Goal: Contribute content: Complete application form

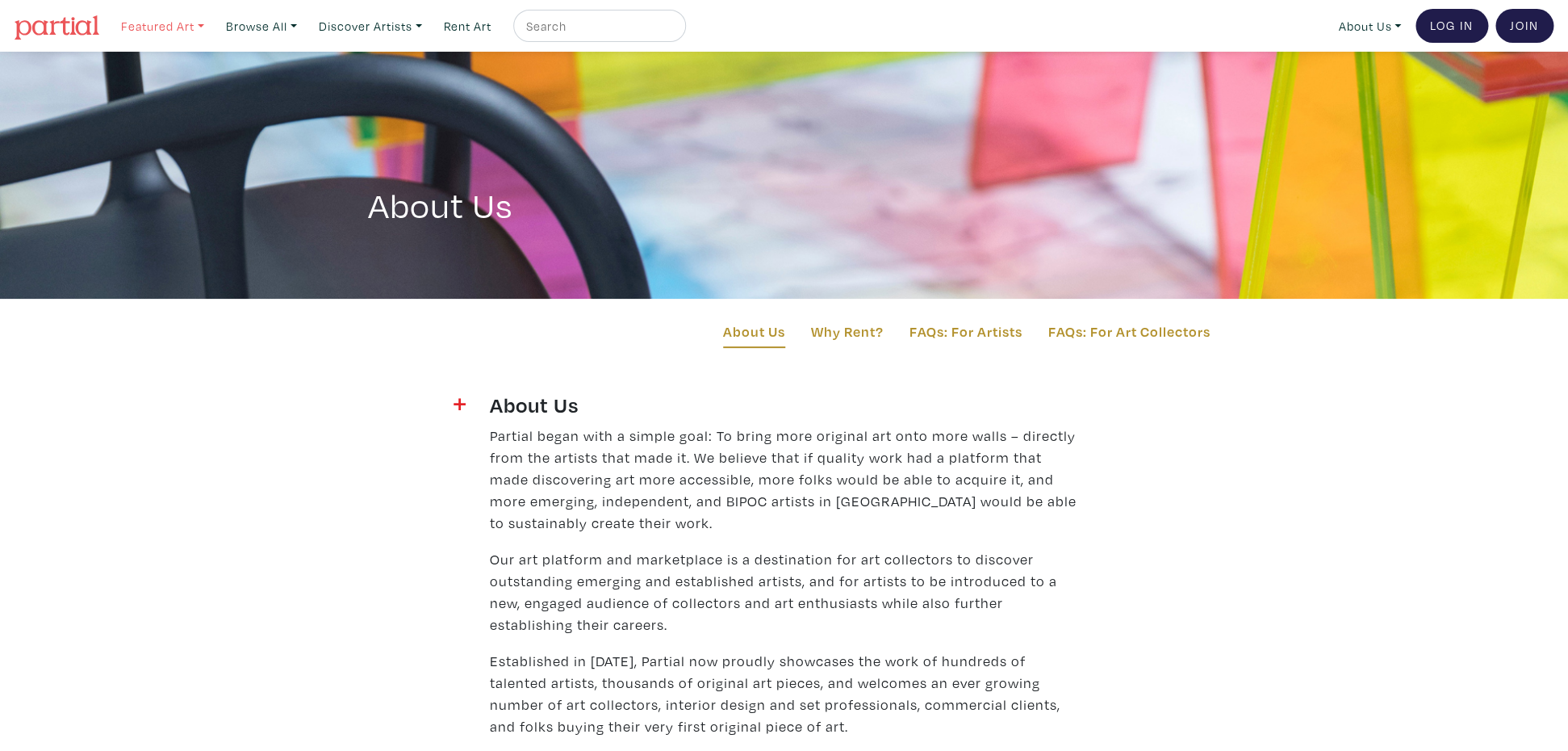
click at [166, 25] on link "Featured Art" at bounding box center [163, 26] width 98 height 33
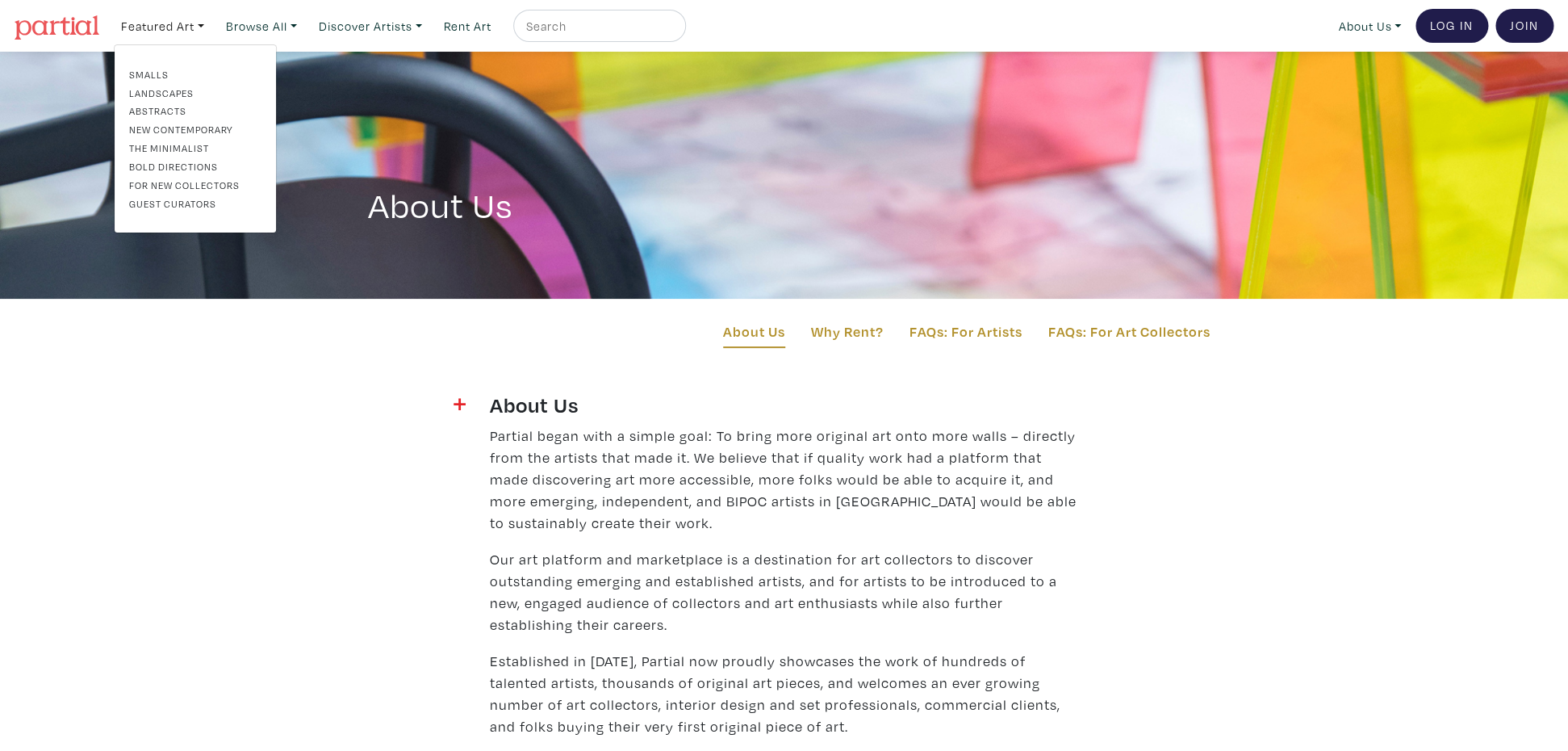
drag, startPoint x: 163, startPoint y: 106, endPoint x: 199, endPoint y: 111, distance: 36.3
click at [163, 106] on link "Abstracts" at bounding box center [195, 110] width 132 height 14
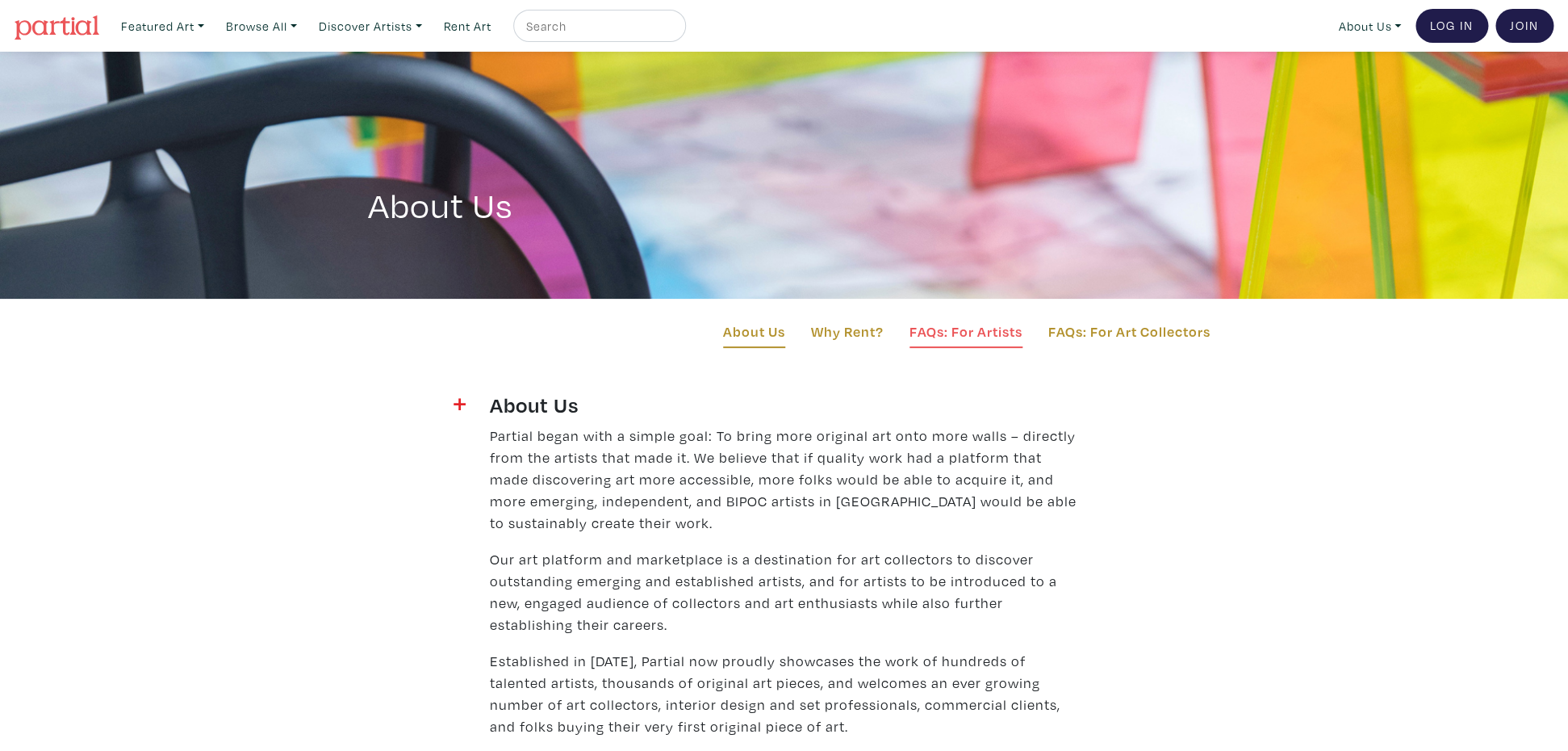
drag, startPoint x: 939, startPoint y: 325, endPoint x: 956, endPoint y: 338, distance: 21.4
click at [939, 325] on link "FAQs: For Artists" at bounding box center [966, 334] width 113 height 27
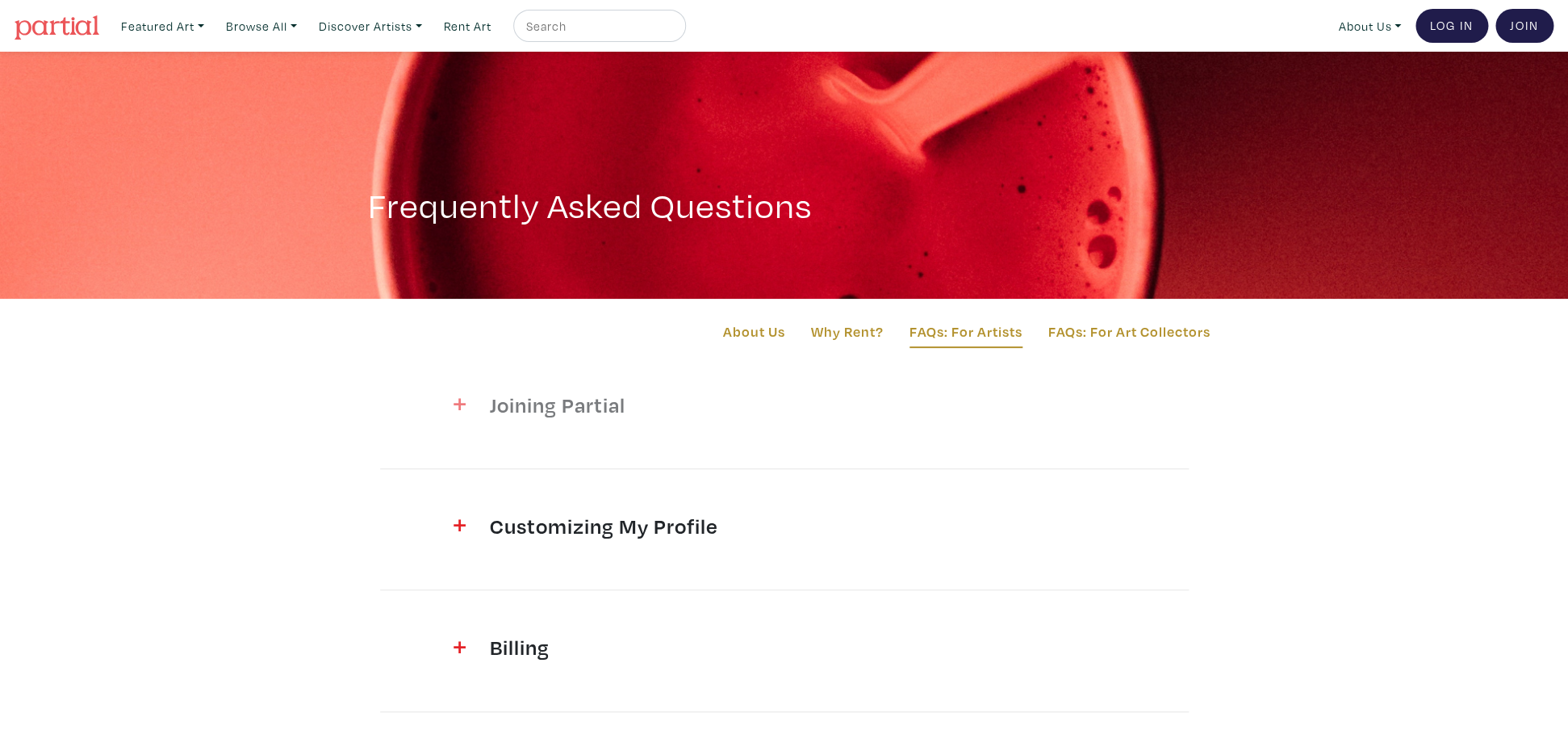
click at [493, 409] on h4 "Joining Partial" at bounding box center [784, 404] width 589 height 26
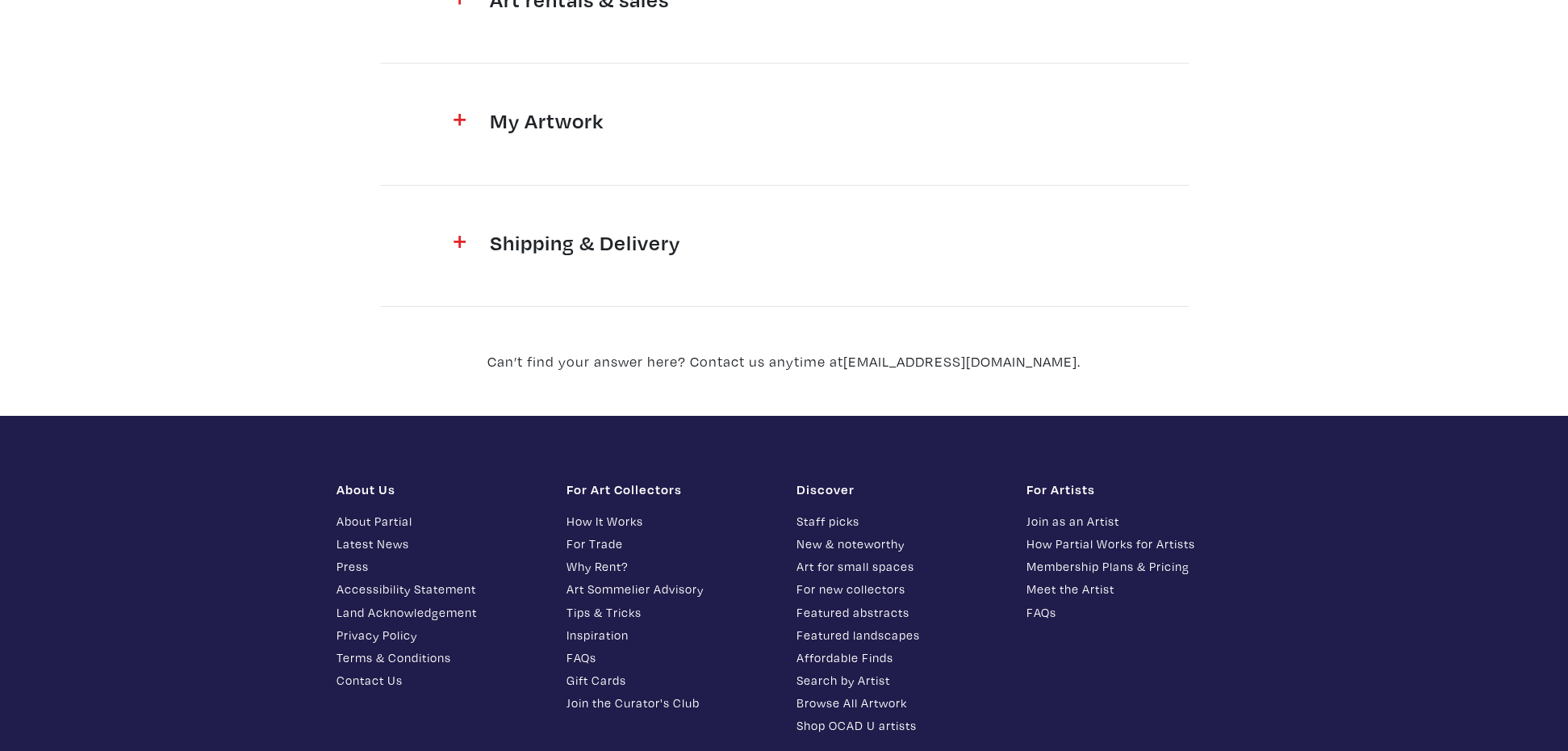
scroll to position [2630, 0]
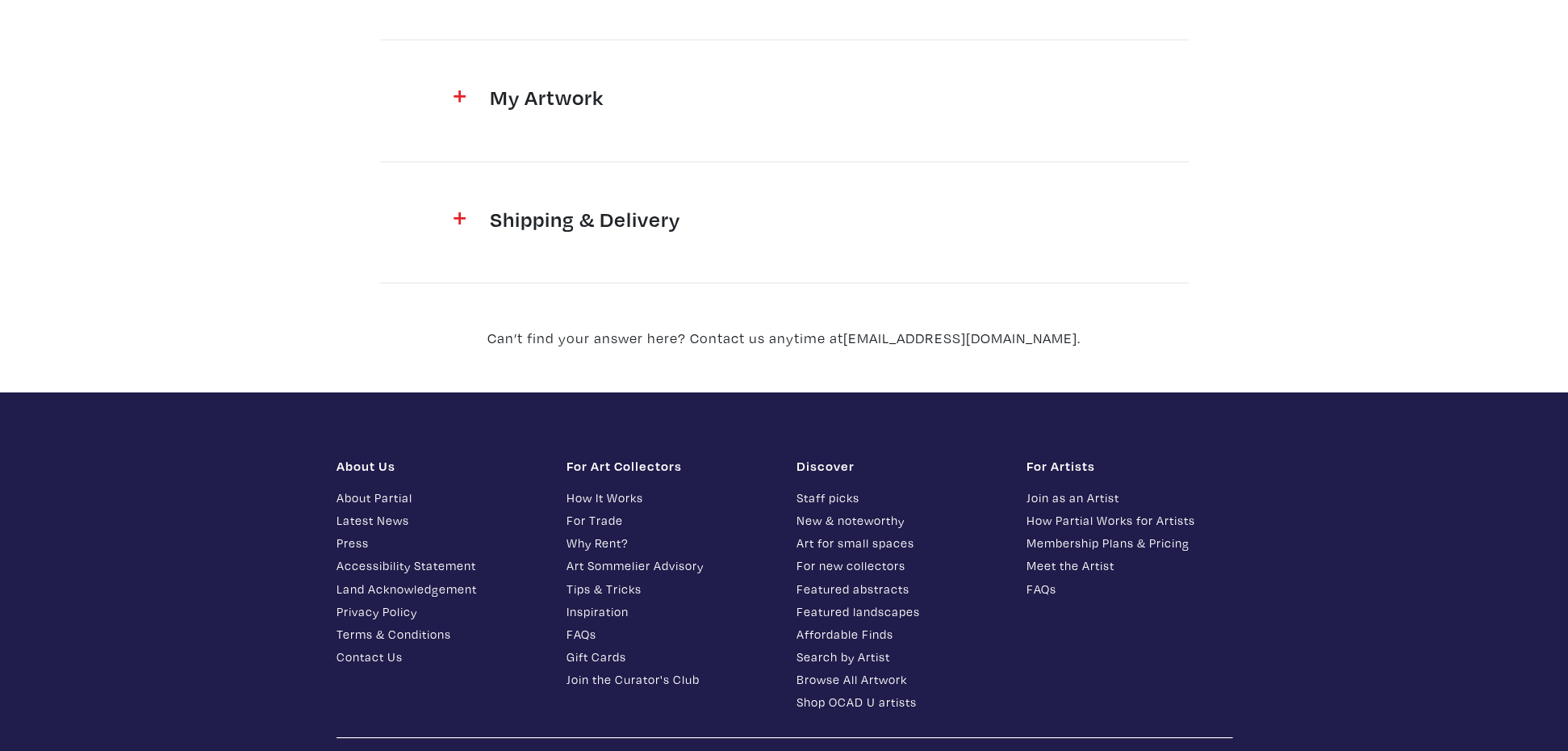
click at [1129, 534] on link "Membership Plans & Pricing" at bounding box center [1129, 543] width 206 height 19
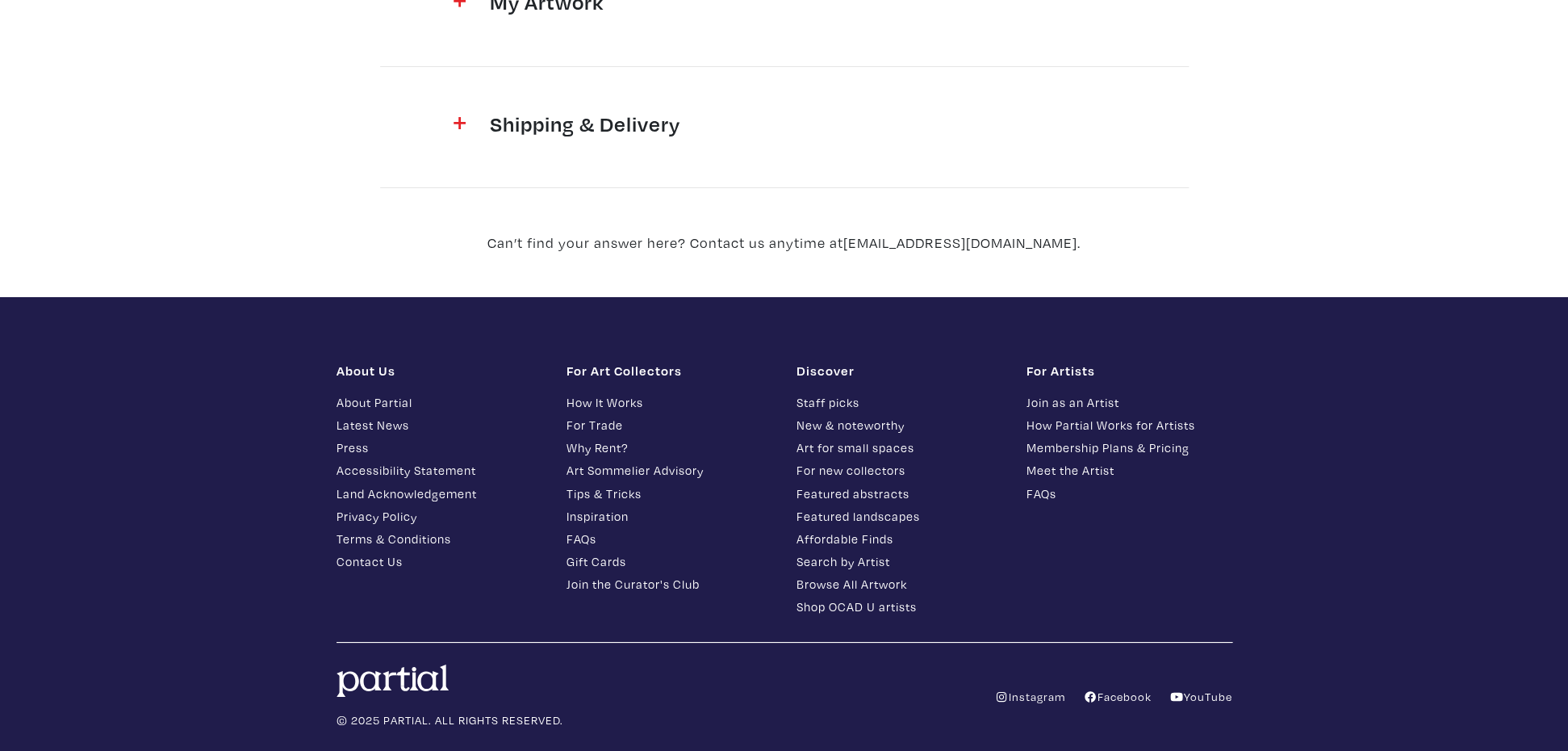
click at [1017, 689] on link "Instagram" at bounding box center [1029, 696] width 71 height 15
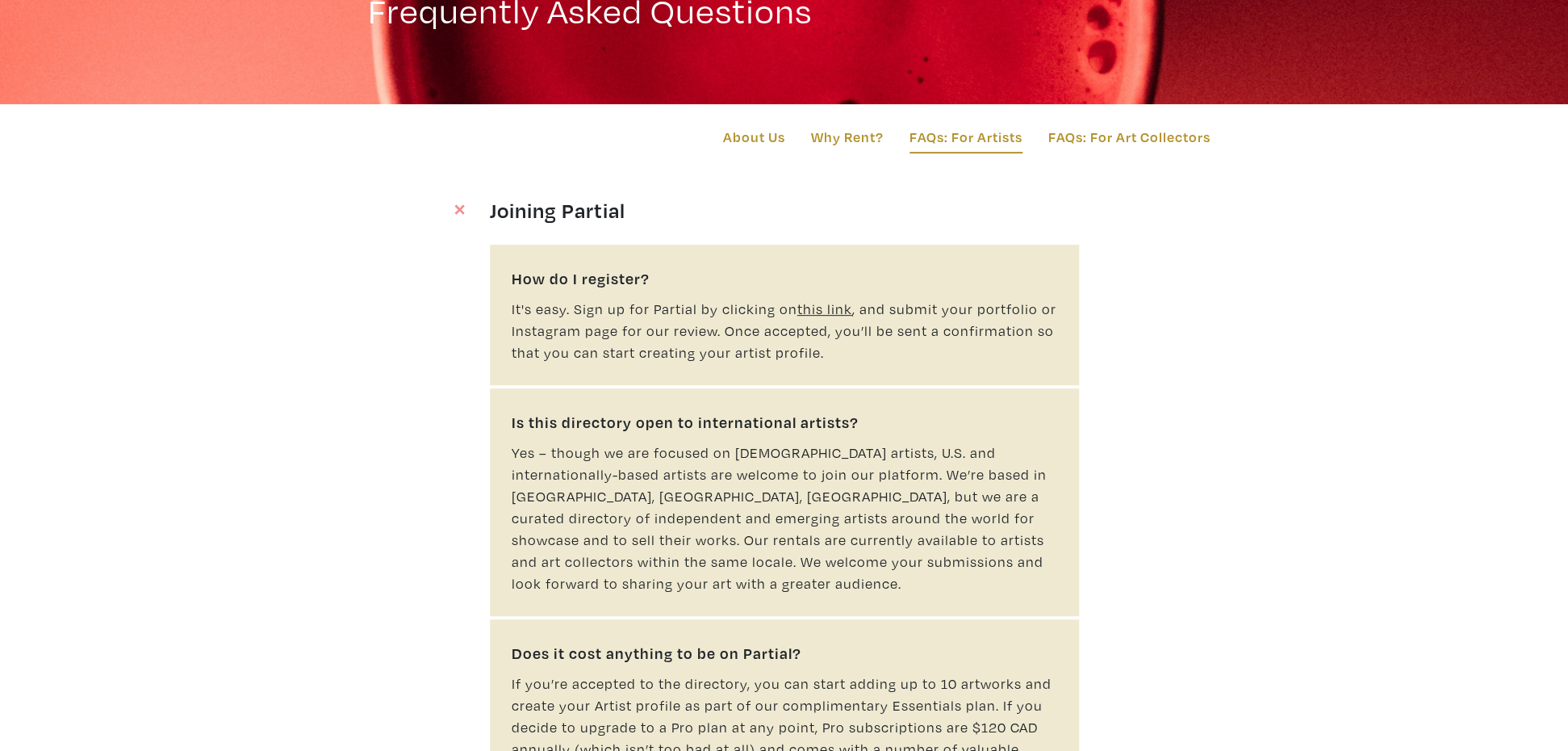
scroll to position [0, 0]
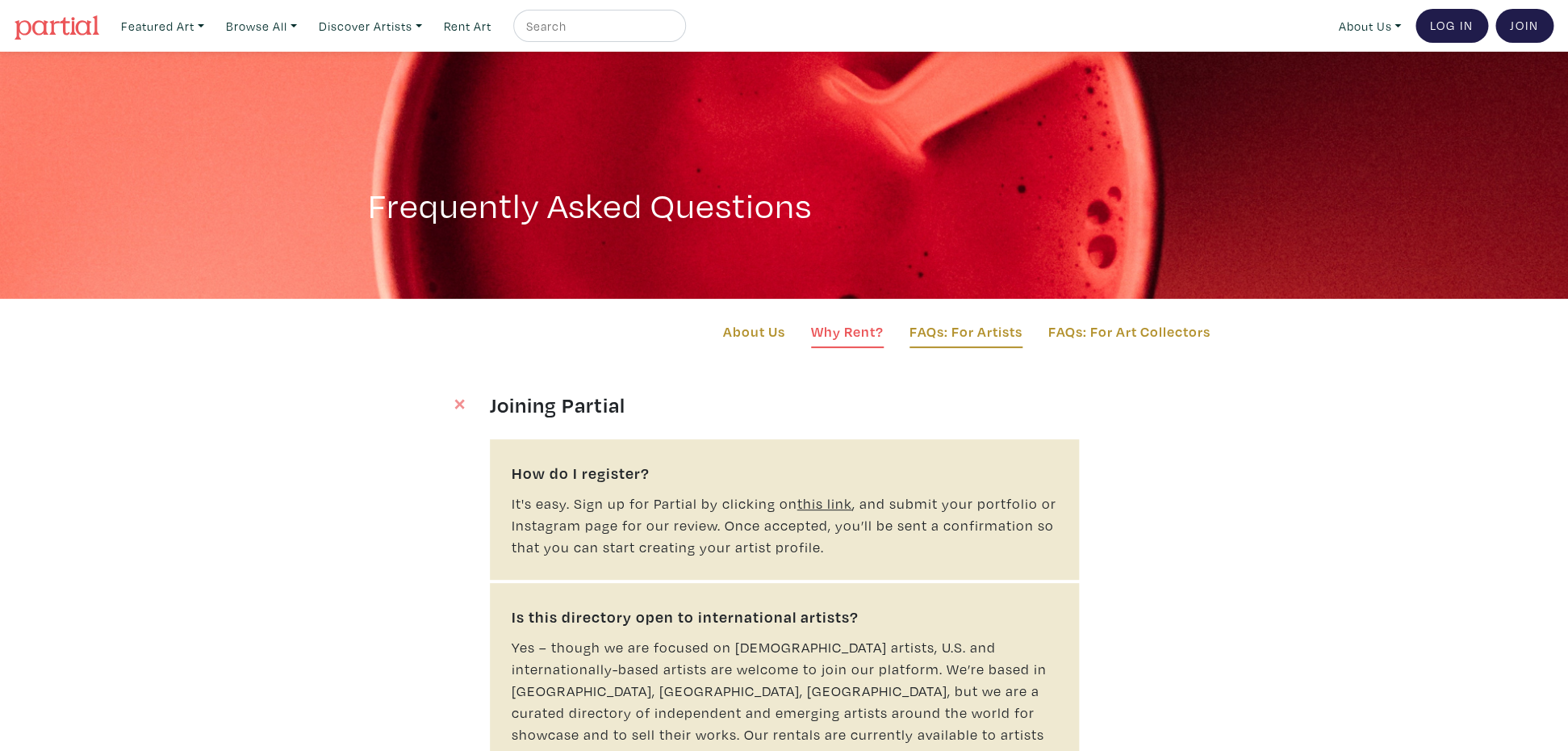
click at [855, 331] on link "Why Rent?" at bounding box center [847, 334] width 72 height 27
drag, startPoint x: 1130, startPoint y: 338, endPoint x: 1109, endPoint y: 347, distance: 22.8
click at [1130, 338] on link "FAQs: For Art Collectors" at bounding box center [1129, 334] width 162 height 27
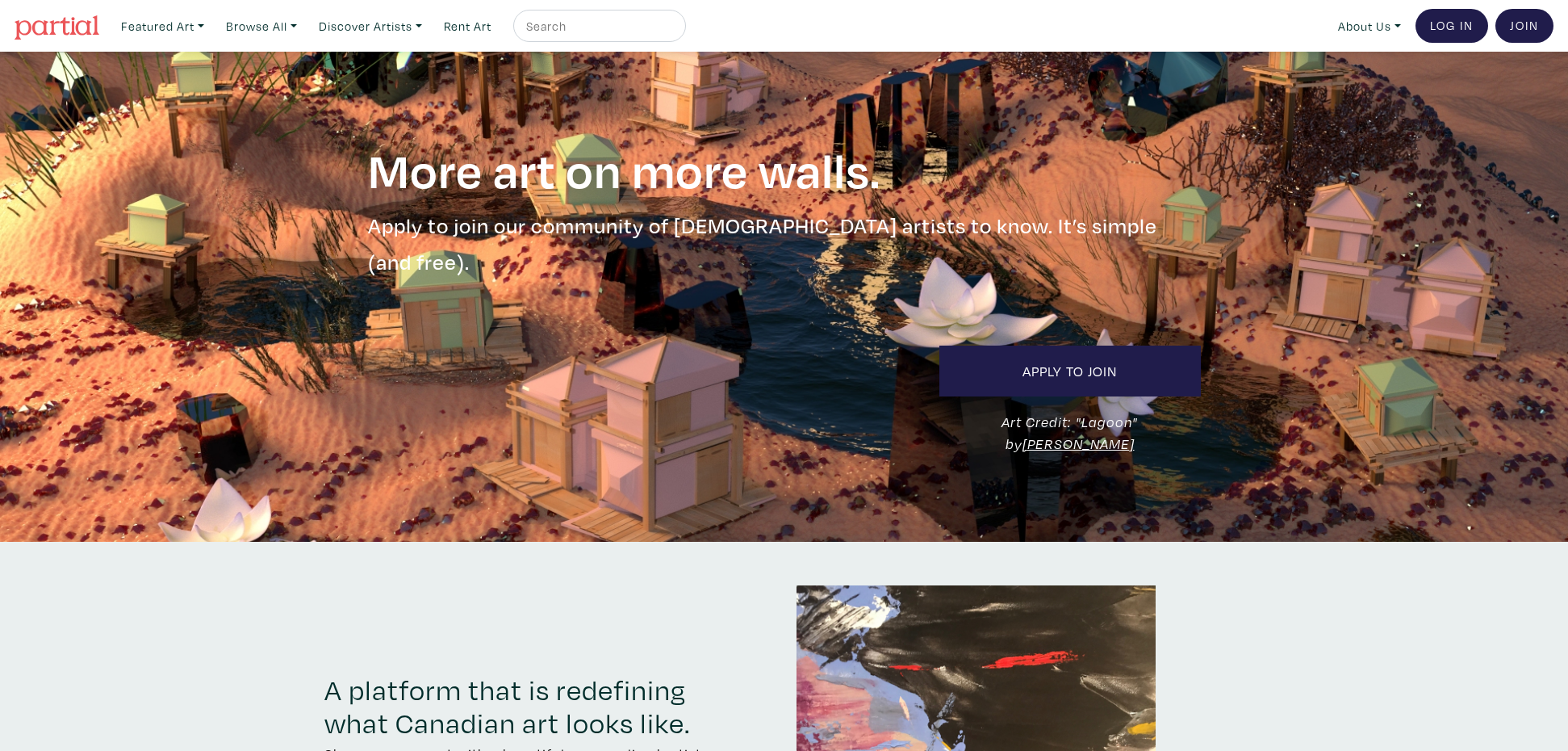
scroll to position [2473, 0]
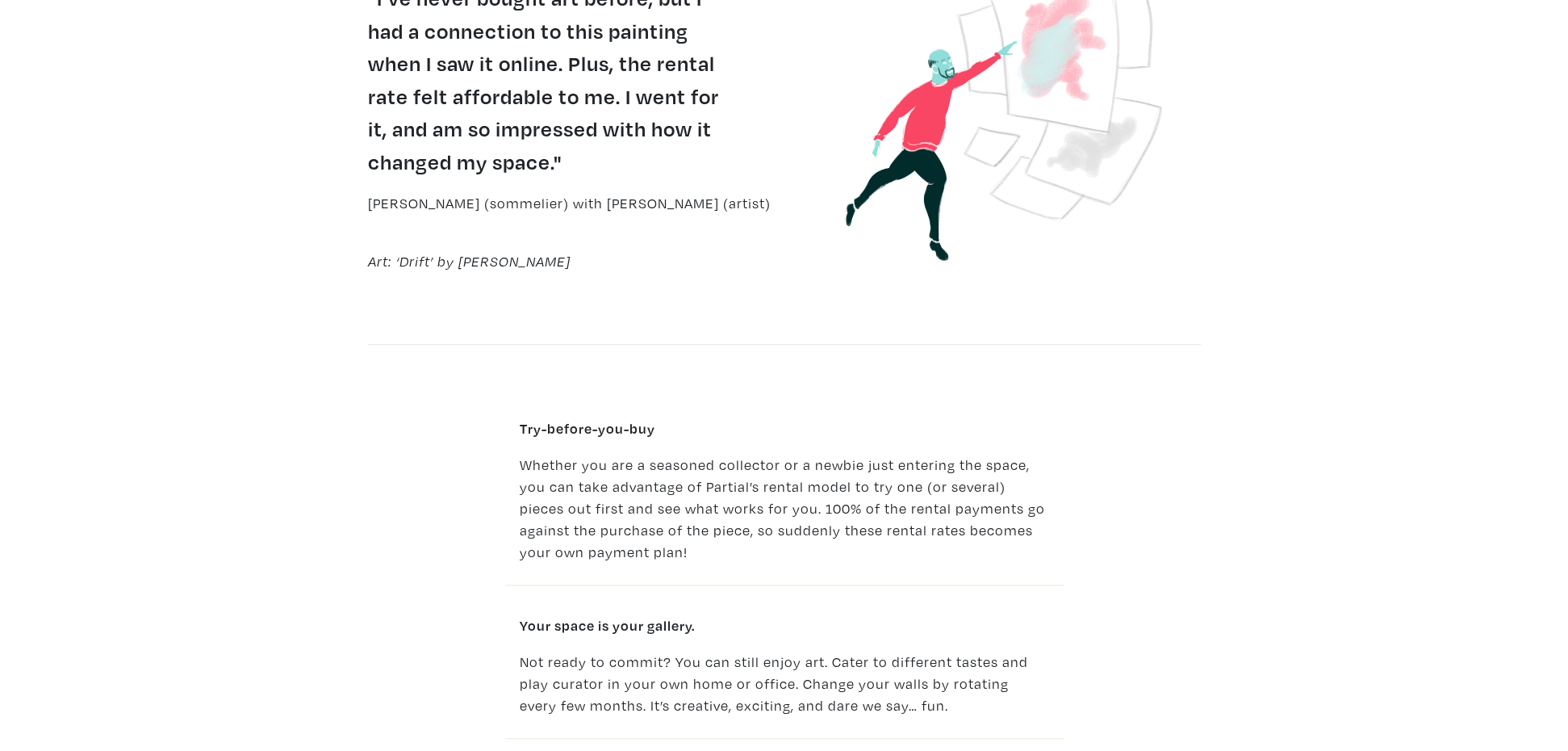
scroll to position [482, 0]
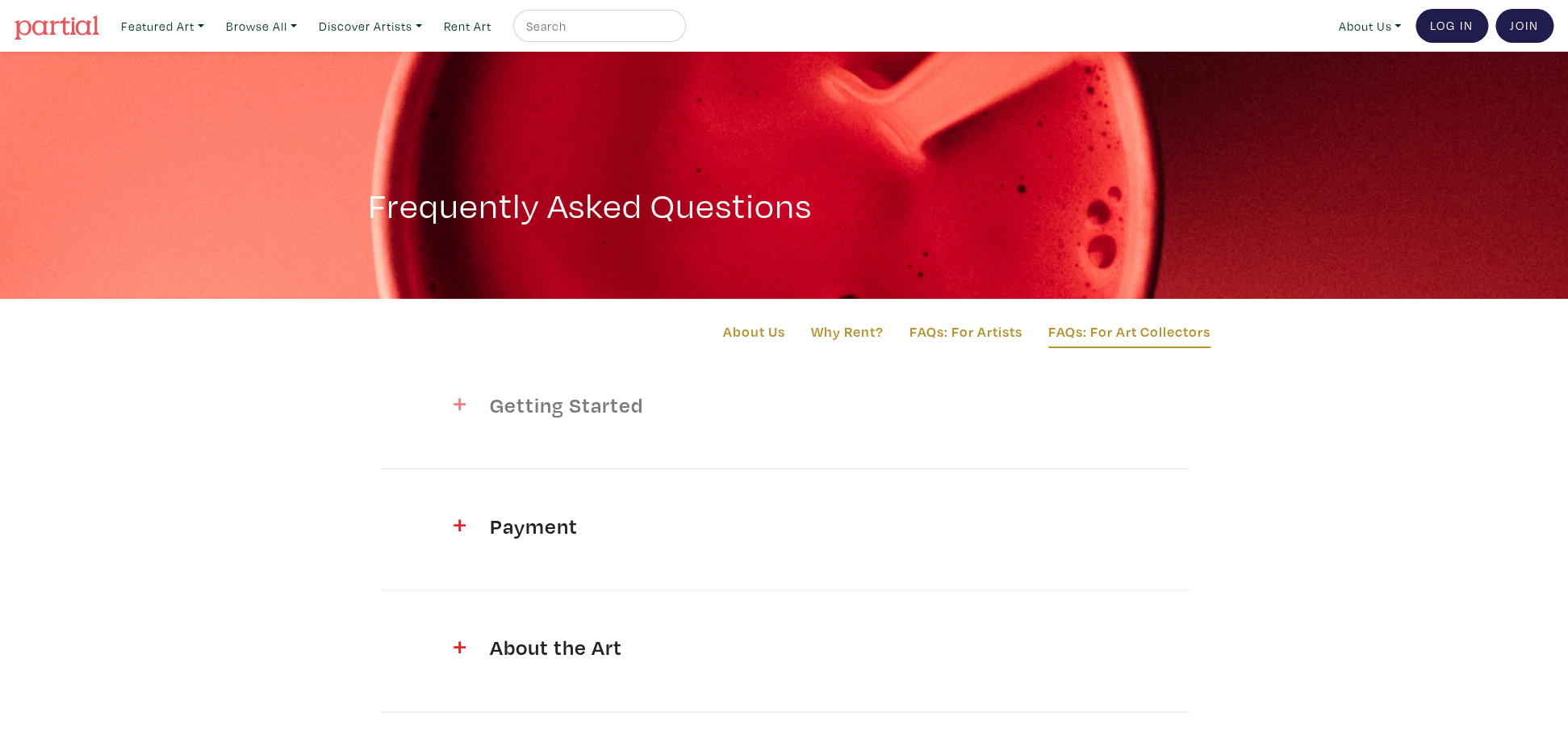
click at [520, 406] on h4 "Getting Started" at bounding box center [784, 404] width 589 height 26
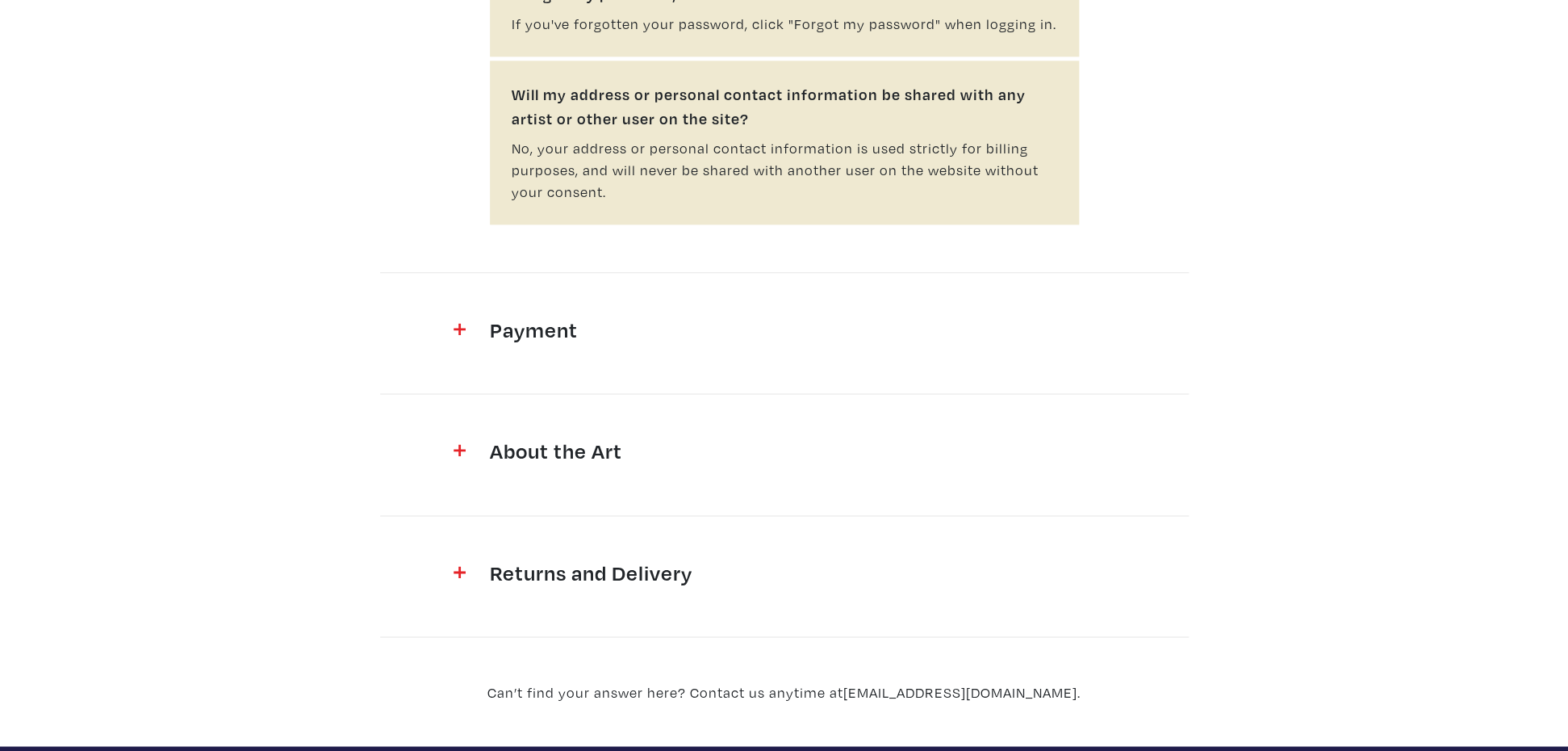
scroll to position [934, 0]
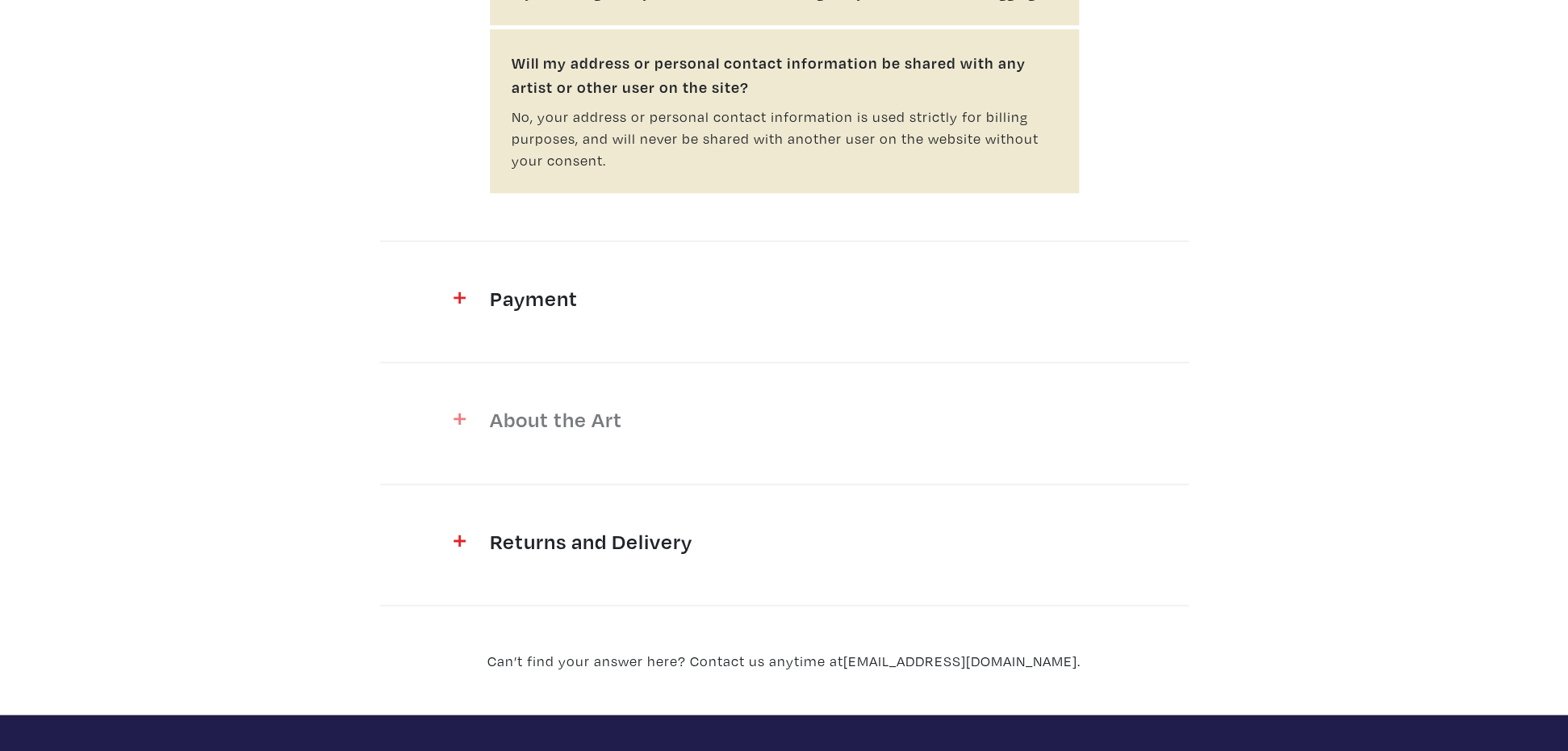
click at [498, 415] on h4 "About the Art" at bounding box center [784, 419] width 589 height 26
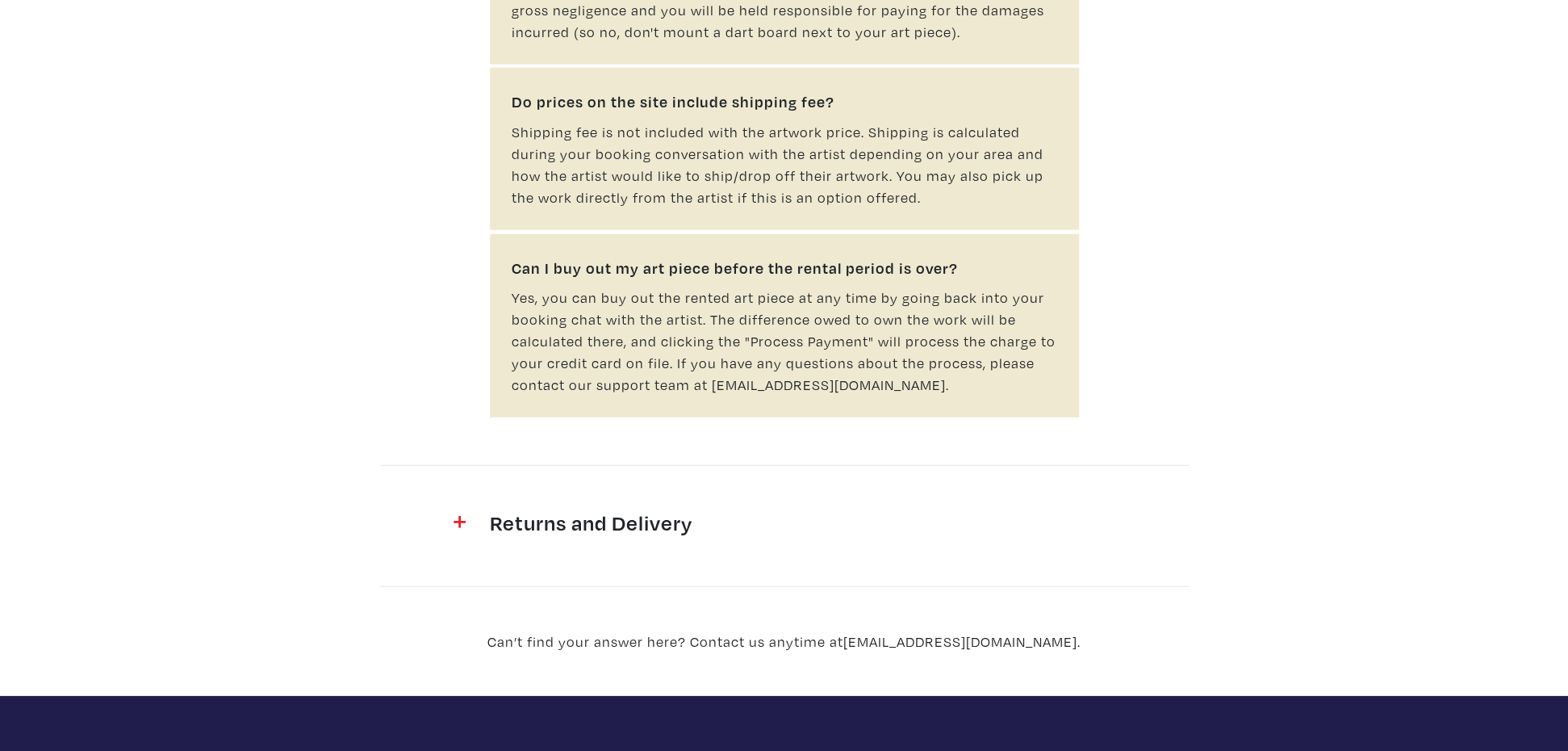
scroll to position [2102, 0]
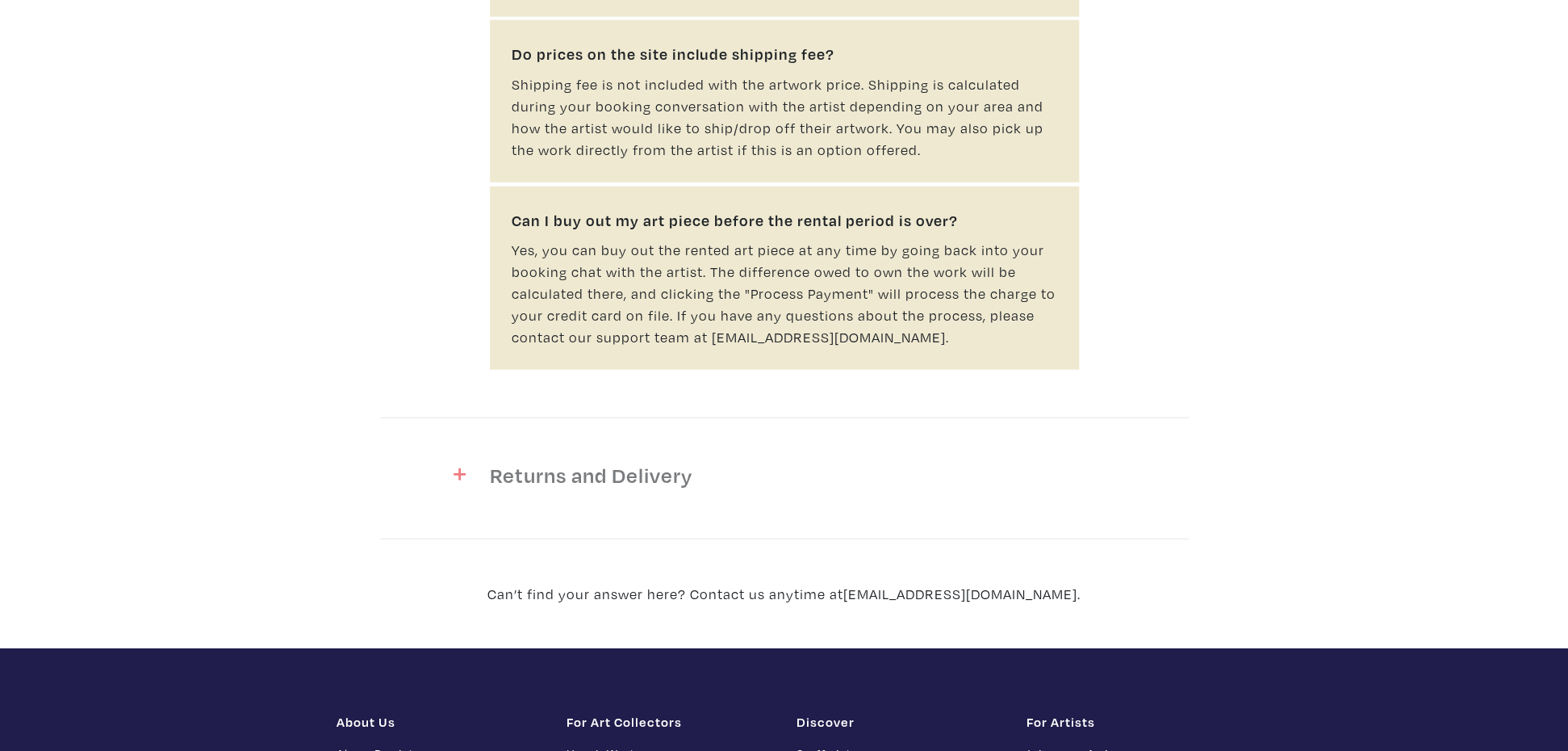
click at [511, 461] on h4 "Returns and Delivery" at bounding box center [784, 474] width 589 height 26
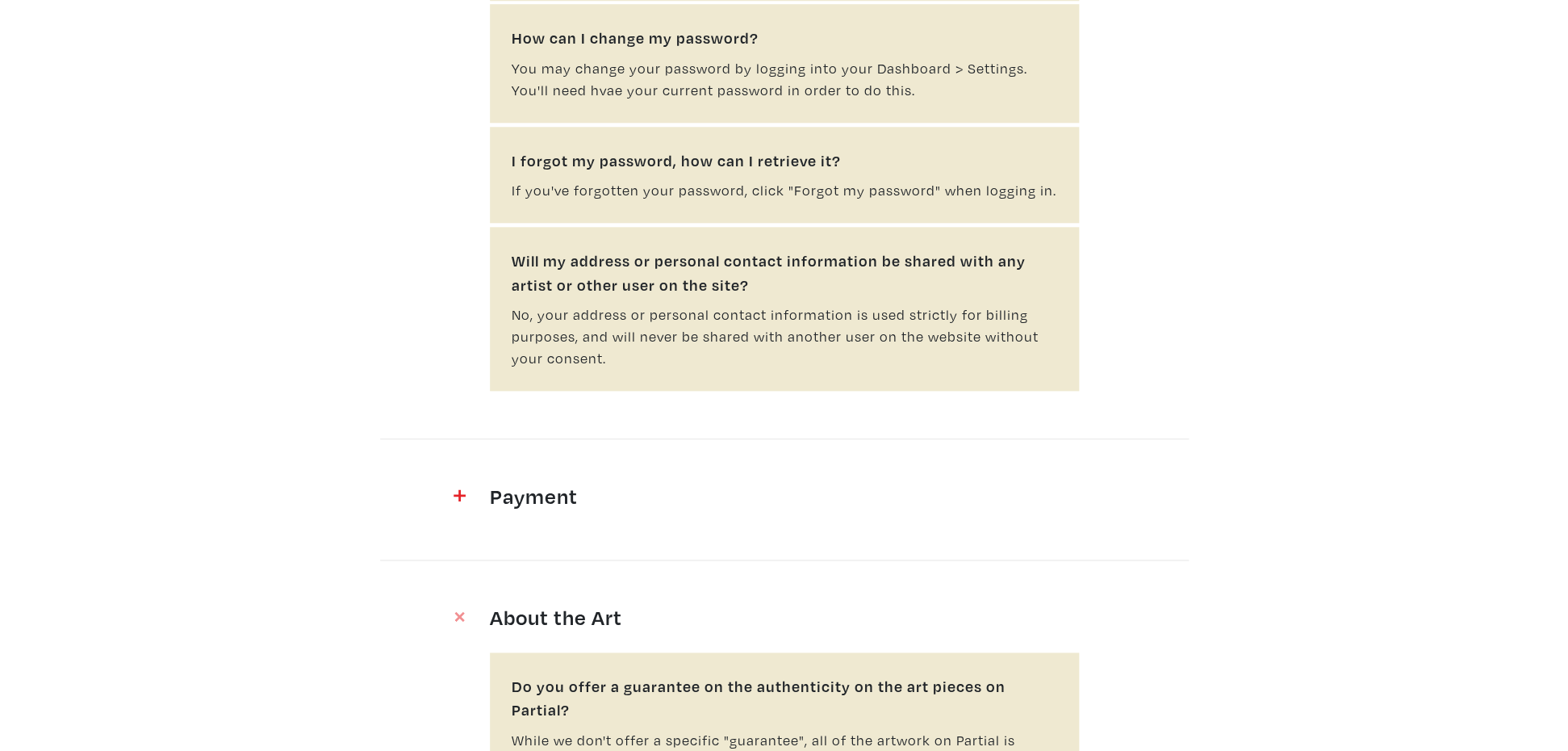
scroll to position [0, 0]
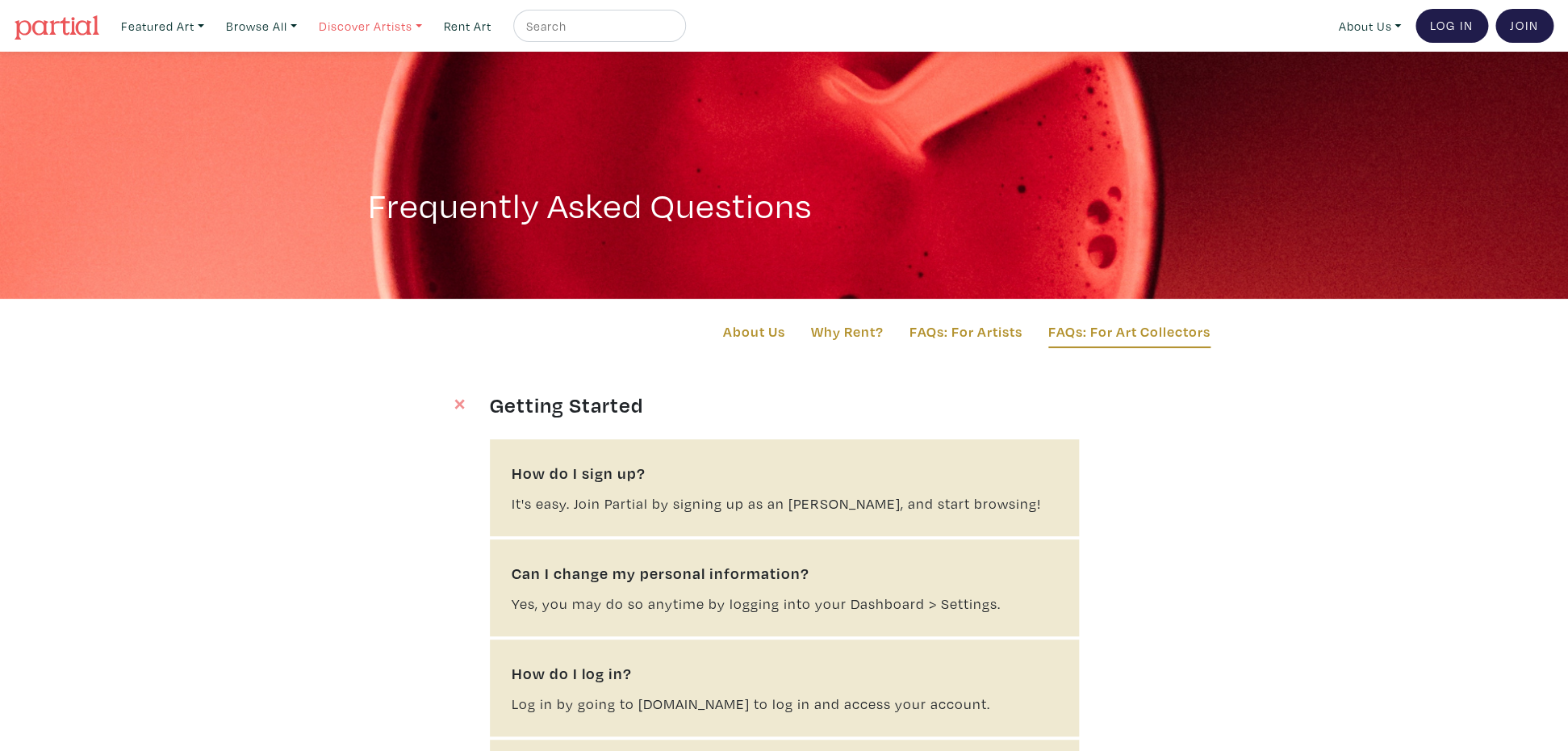
click at [373, 29] on link "Discover Artists" at bounding box center [370, 26] width 118 height 33
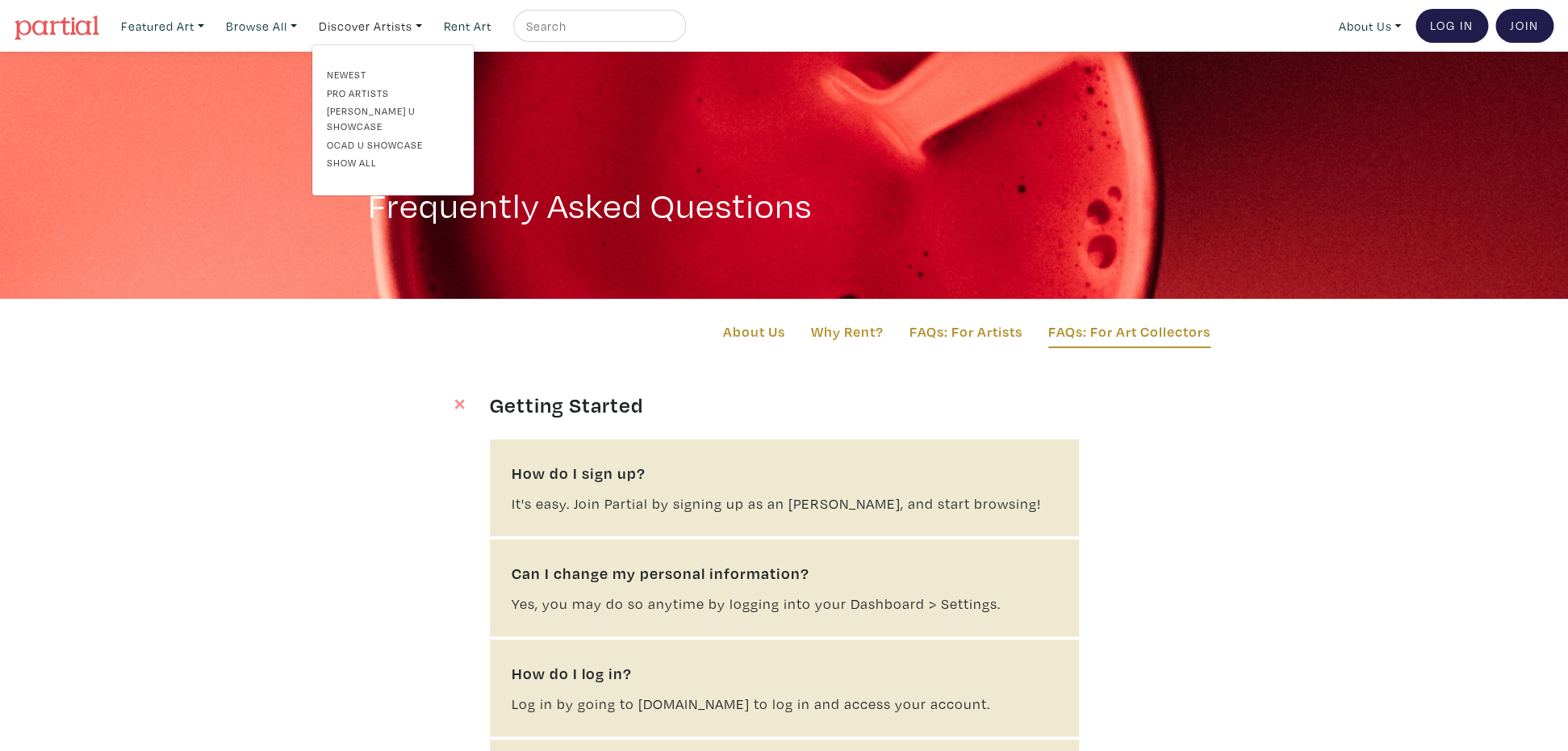
drag, startPoint x: 964, startPoint y: 347, endPoint x: 941, endPoint y: 349, distance: 23.1
click at [964, 347] on div "About Us Why Rent? FAQs: For Artists FAQs: For Art Collectors" at bounding box center [784, 334] width 896 height 27
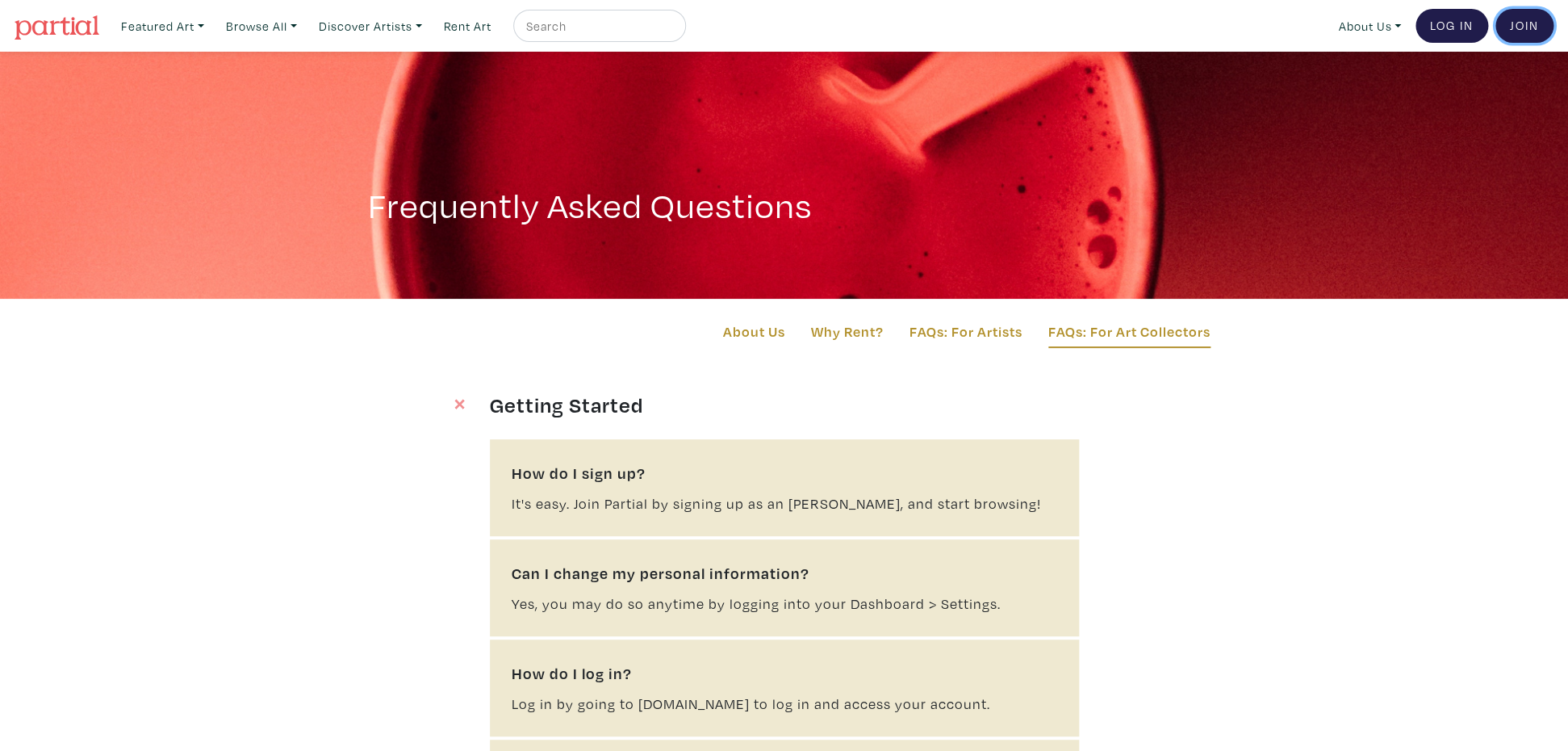
click at [1526, 29] on link "Join the Community" at bounding box center [1525, 25] width 58 height 33
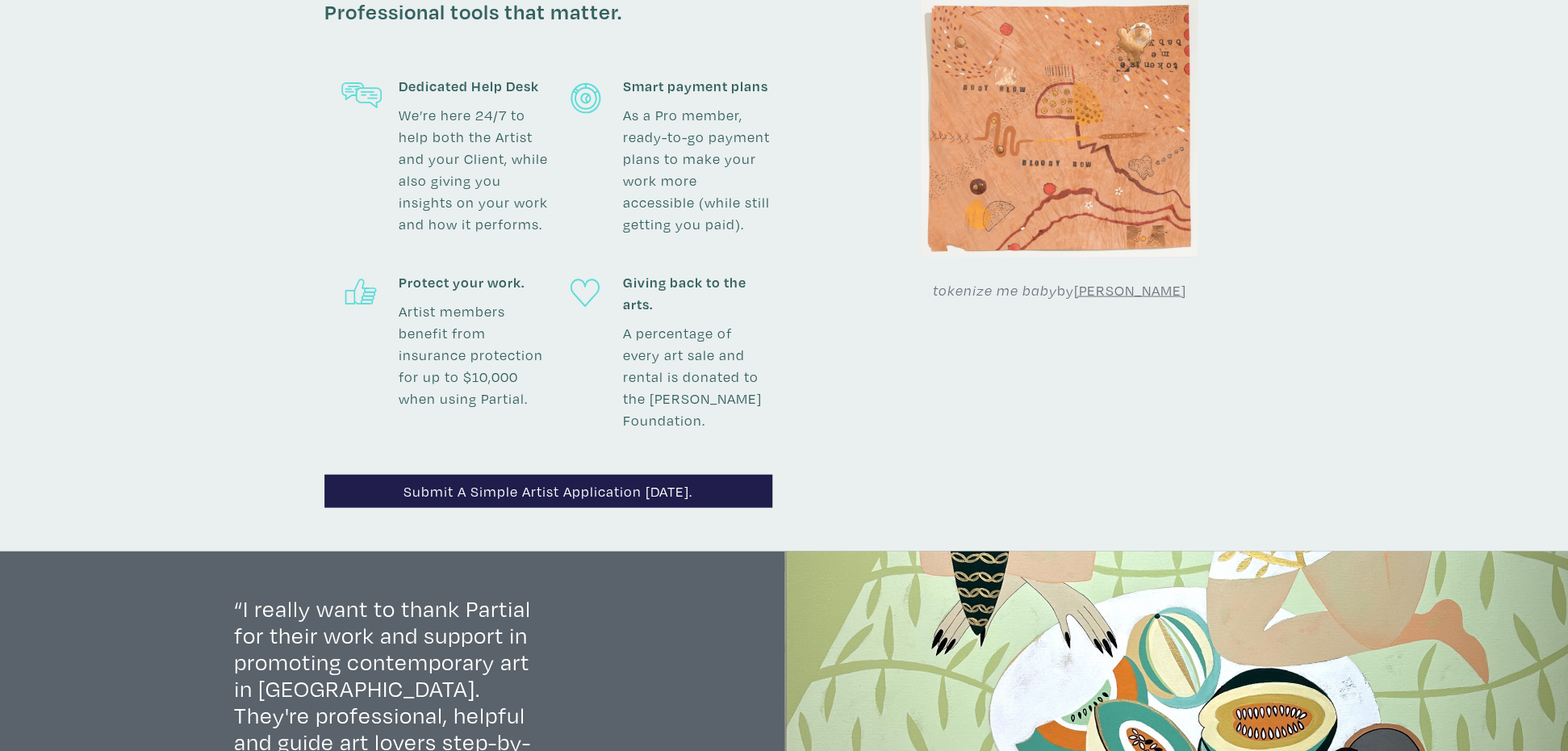
scroll to position [1605, 0]
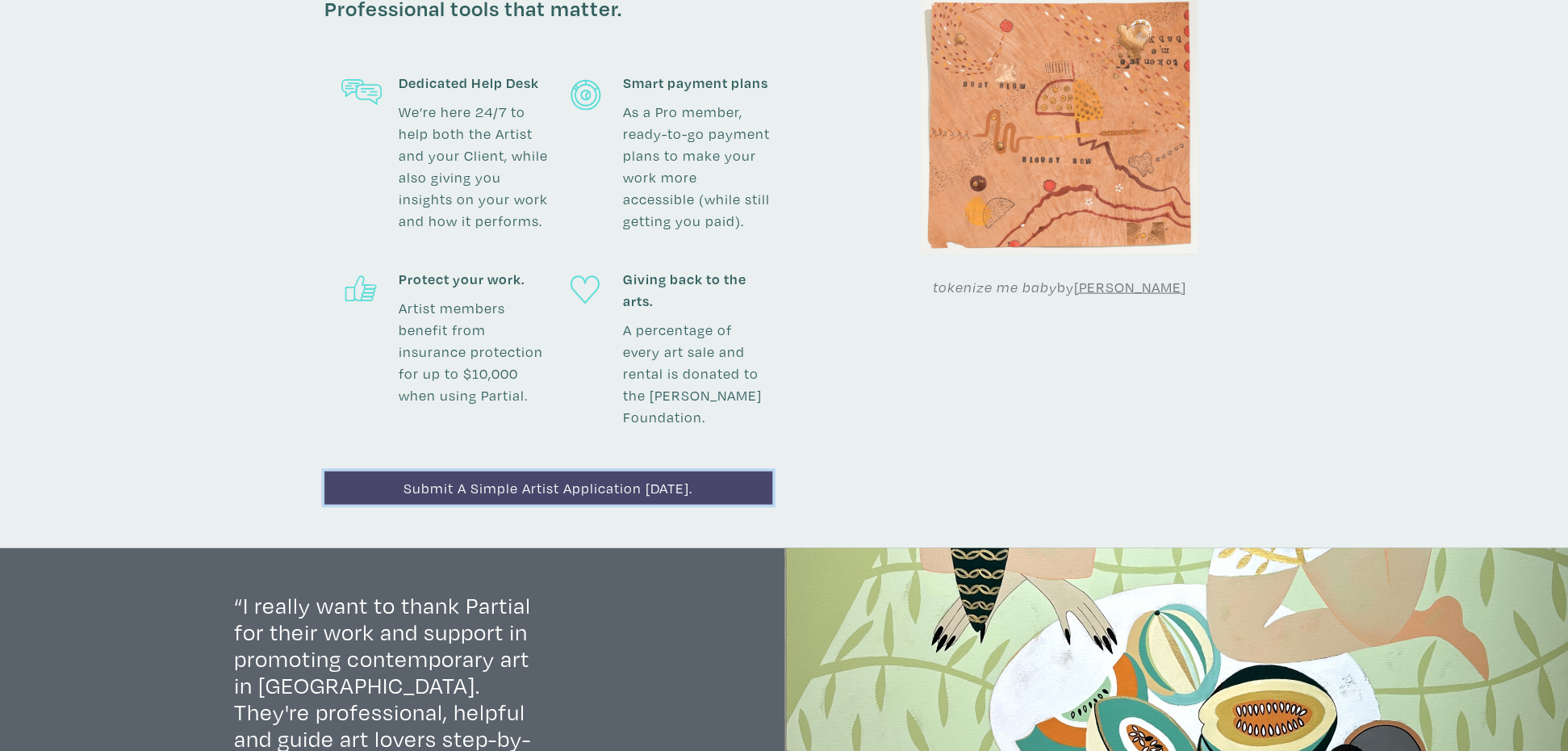
drag, startPoint x: 637, startPoint y: 442, endPoint x: 664, endPoint y: 435, distance: 27.9
click at [637, 471] on link "Submit a simple artist application today." at bounding box center [548, 488] width 448 height 33
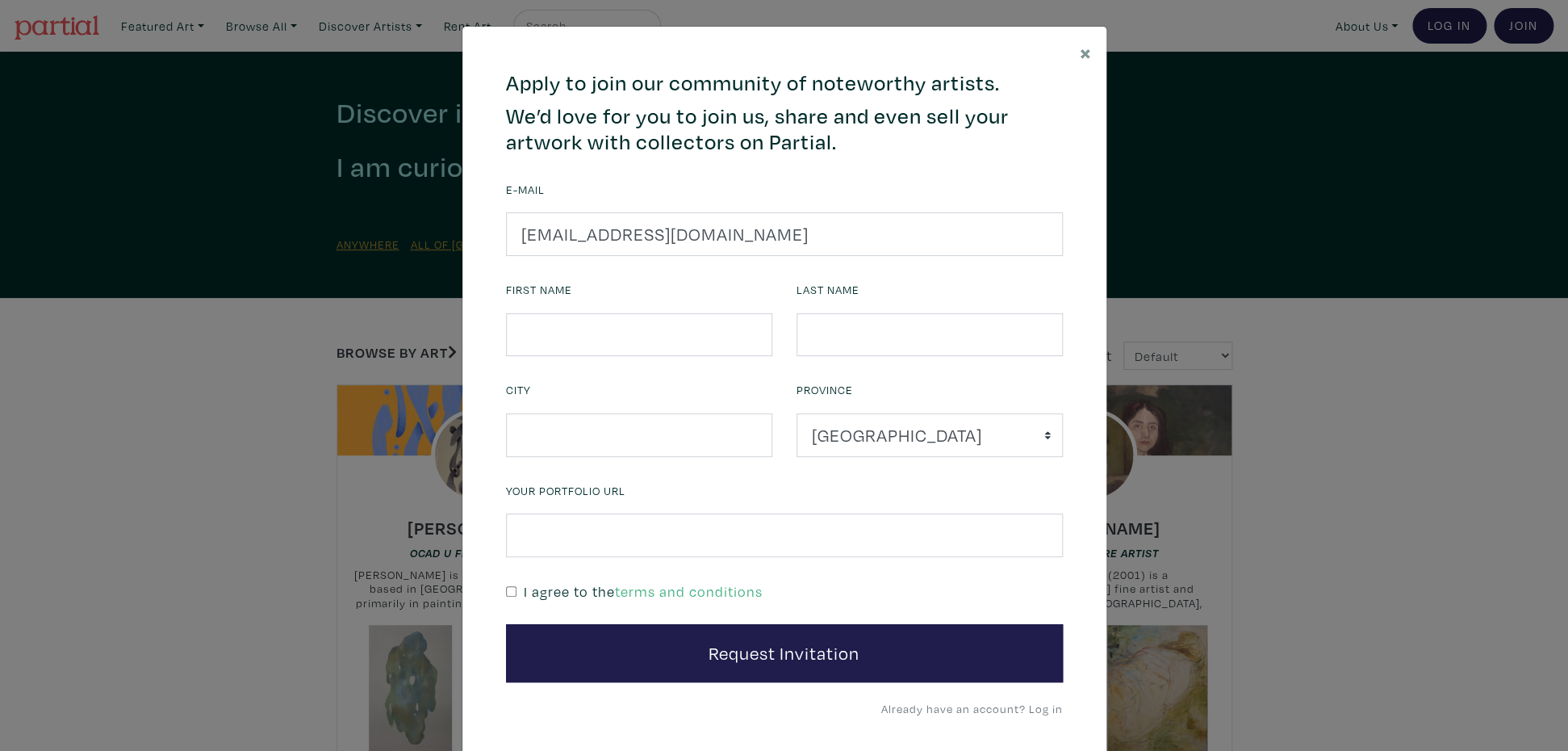
scroll to position [4, 0]
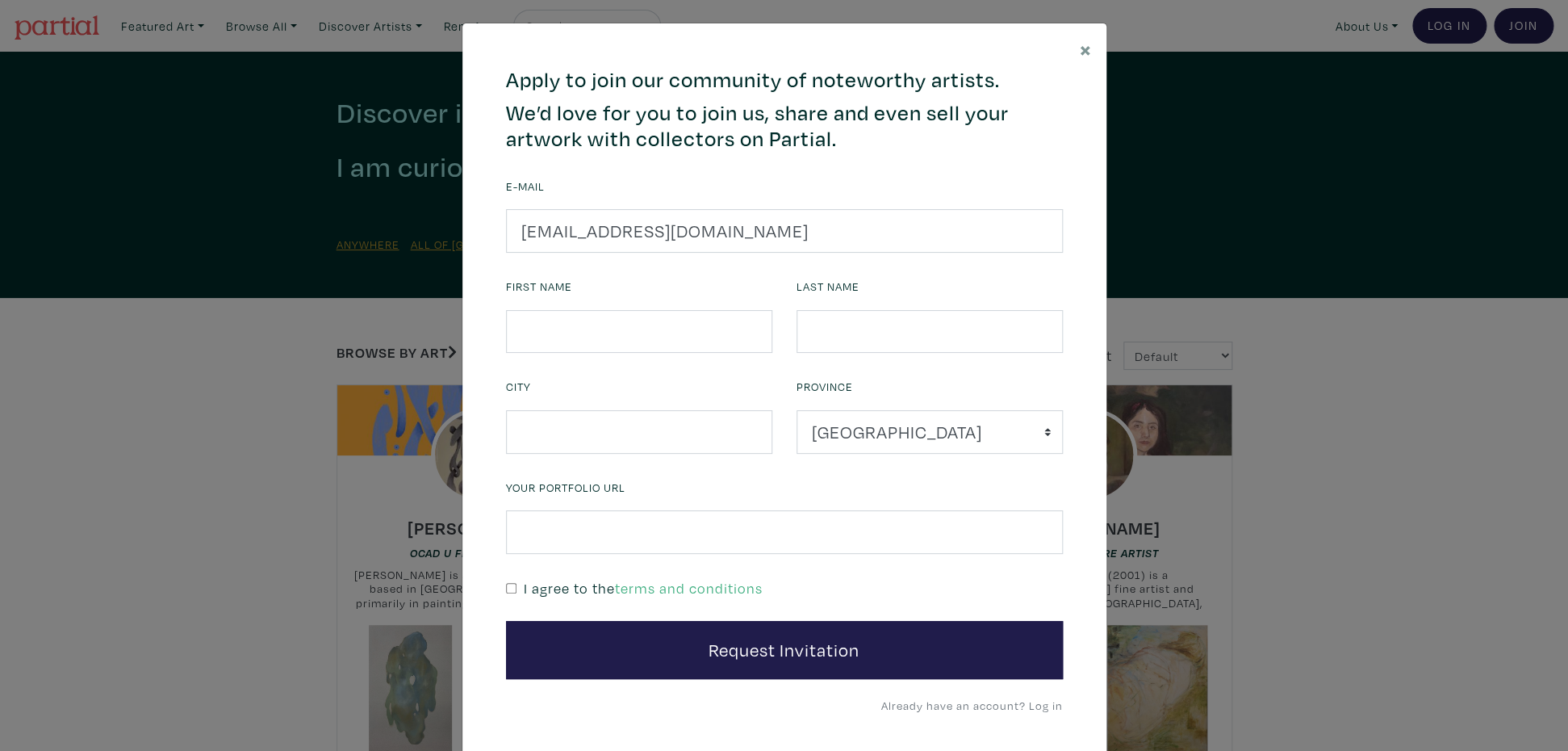
type input "[EMAIL_ADDRESS][DOMAIN_NAME]"
click at [604, 316] on input "text" at bounding box center [639, 332] width 266 height 43
type input "[PERSON_NAME]"
type input "Silbermann"
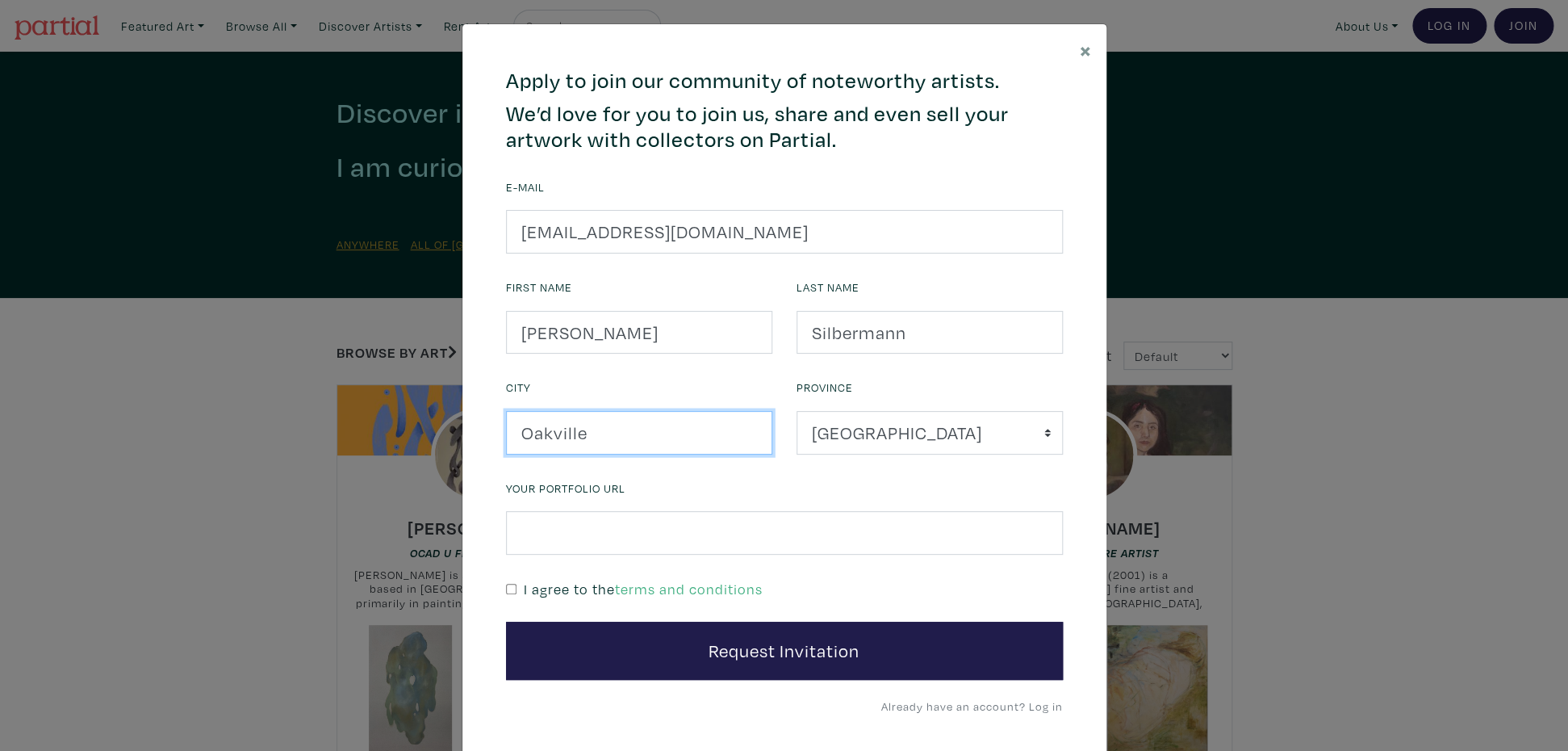
type input "Oakville"
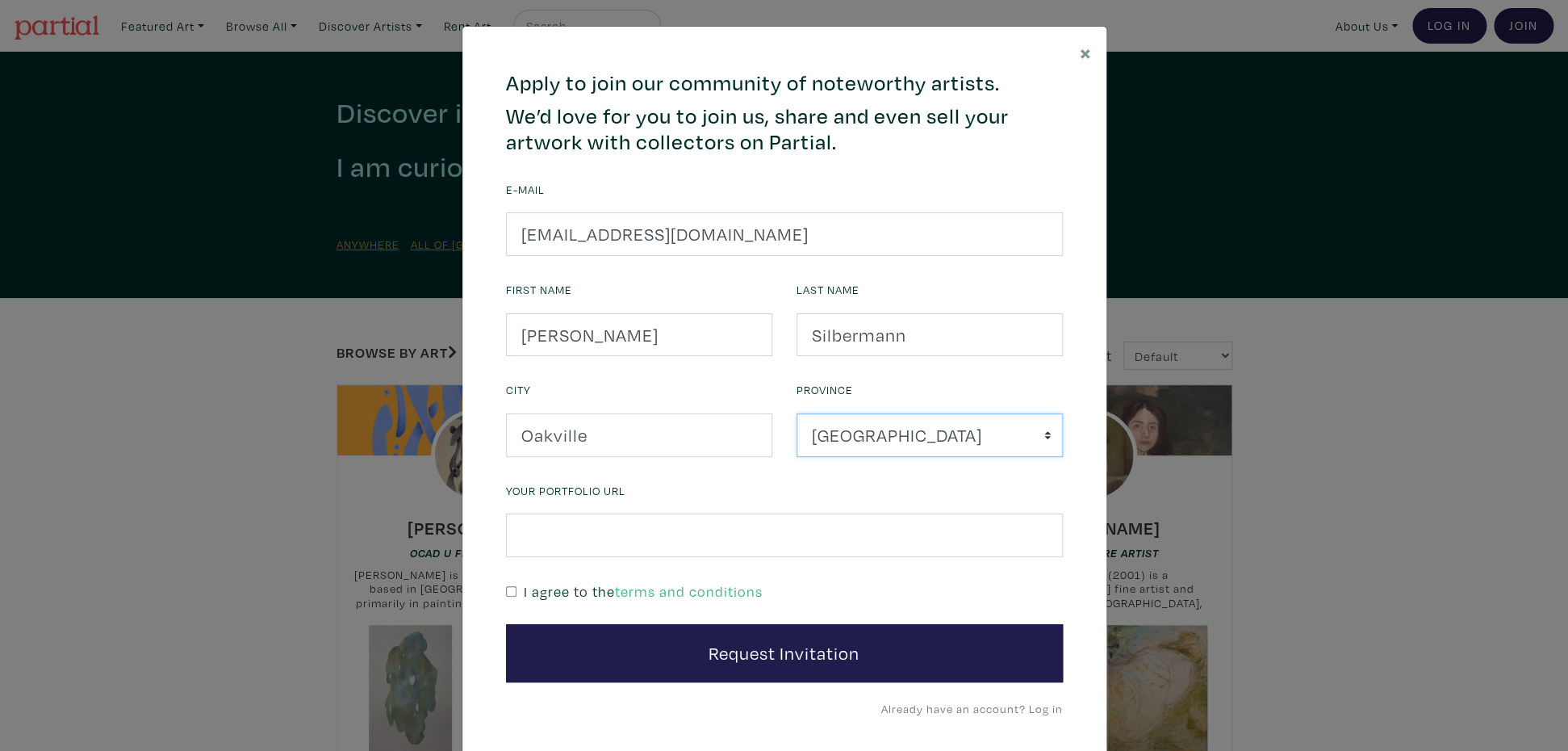
scroll to position [37, 0]
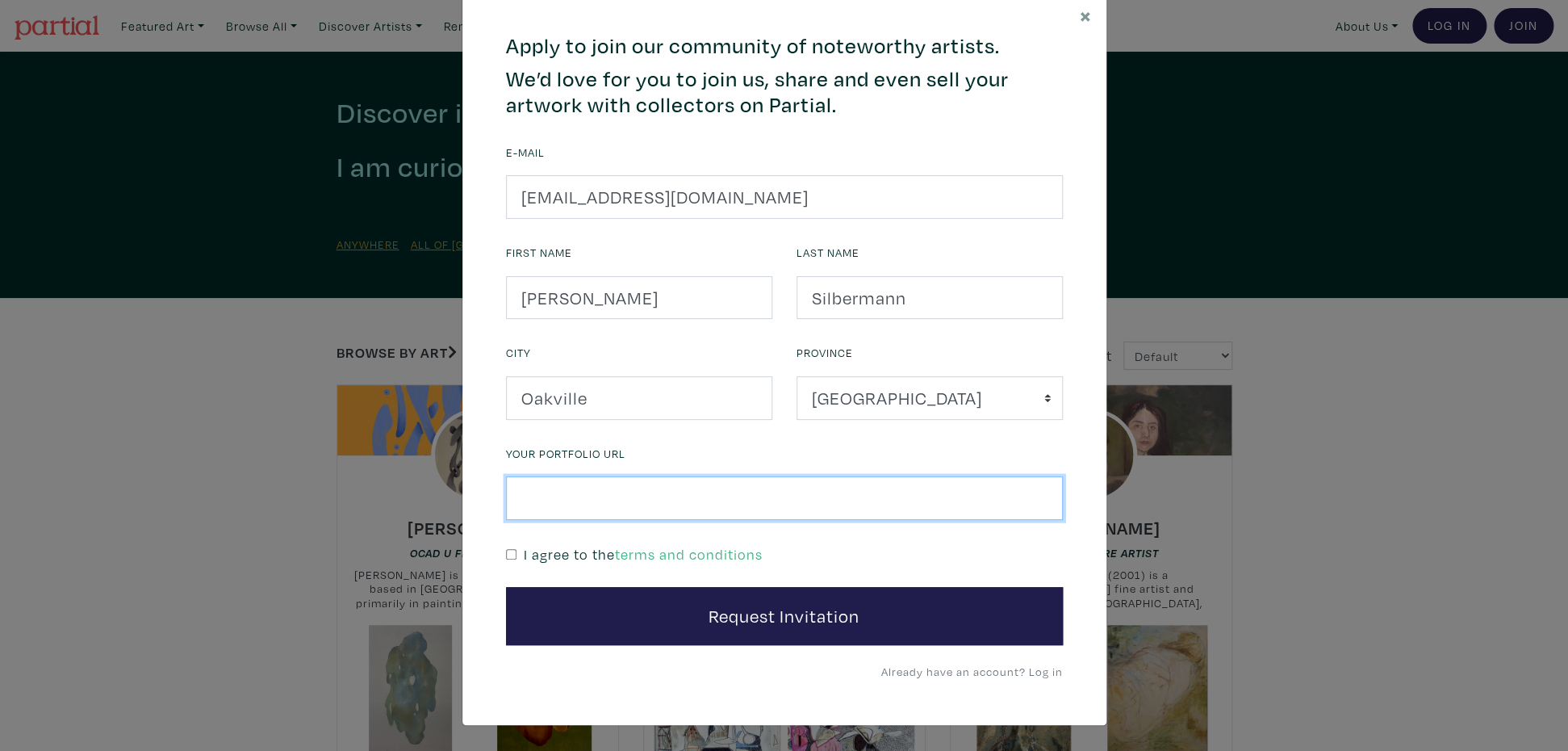
drag, startPoint x: 593, startPoint y: 493, endPoint x: 607, endPoint y: 492, distance: 14.0
click at [593, 493] on input "text" at bounding box center [785, 499] width 557 height 43
click at [550, 498] on input "text" at bounding box center [785, 499] width 557 height 43
paste input "https://www.tammysilbermann.com/all-paintings"
paste input "https://www.instagram.com/tamsilbart/"
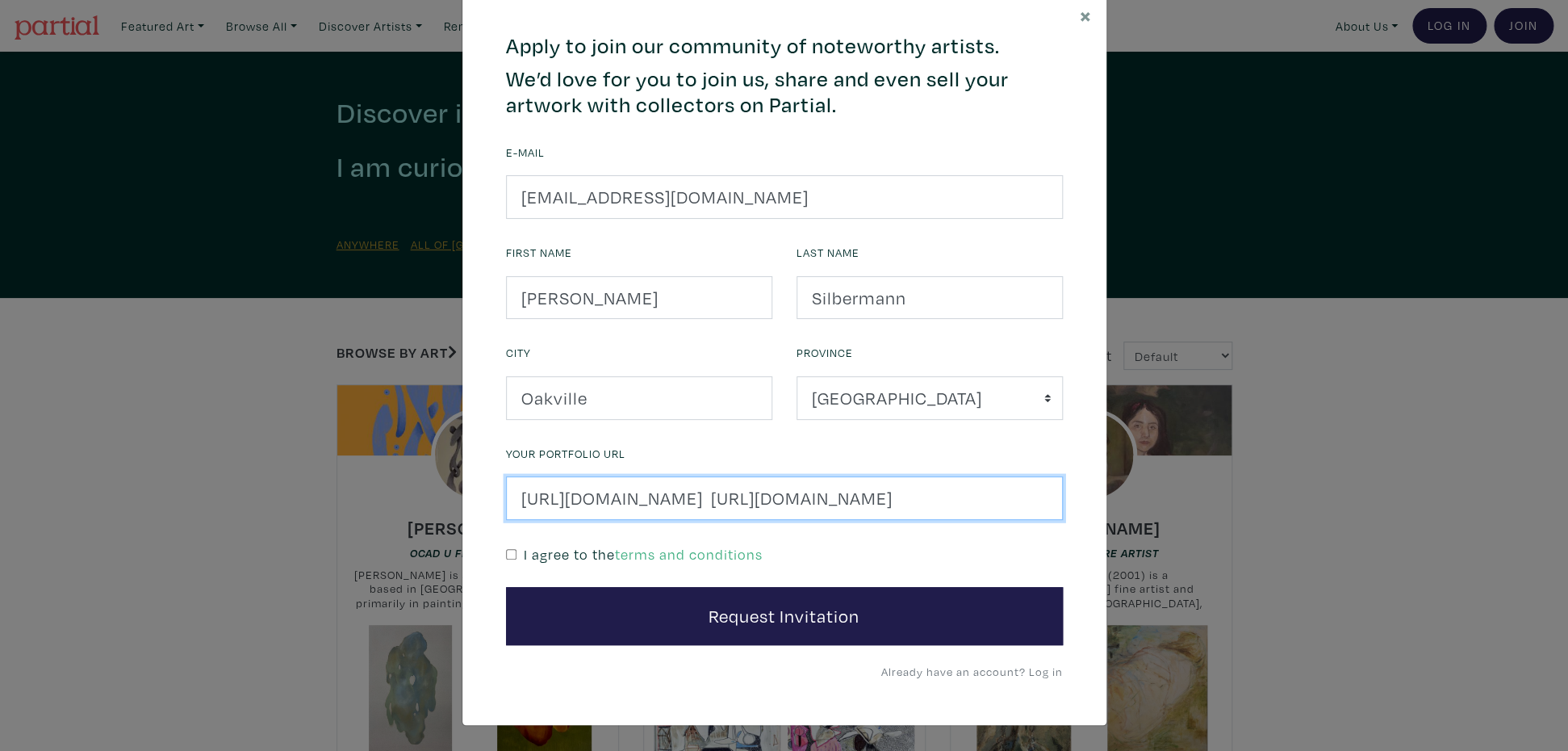
scroll to position [0, 0]
click at [981, 499] on input "Website - https://www.tammysilbermann.com/all-paintings https://www.instagram.c…" at bounding box center [785, 499] width 557 height 43
type input "Website - https://www.tammysilbermann.com/all-paintings Instagram - https://www…"
click at [511, 555] on input "checkbox" at bounding box center [512, 555] width 11 height 11
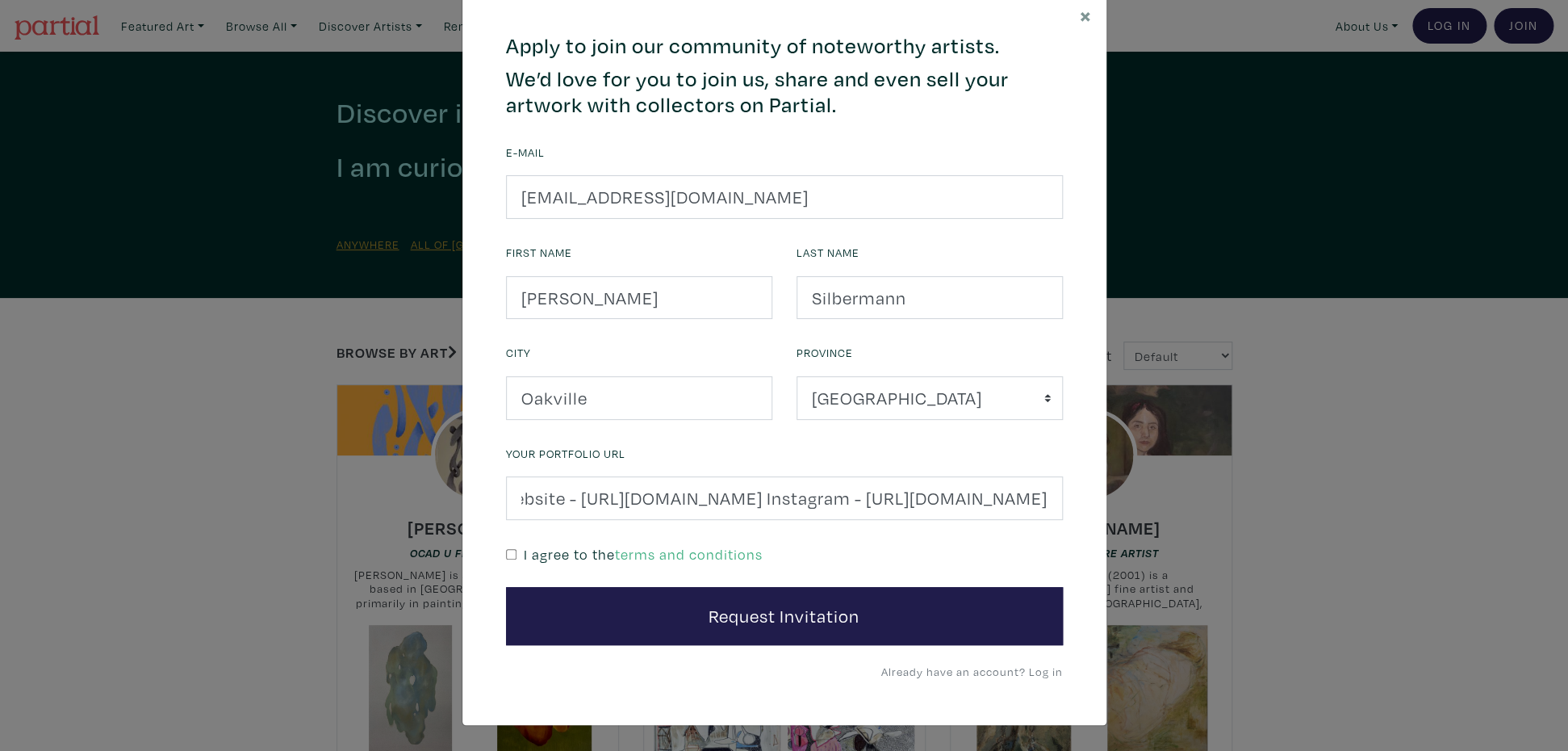
checkbox input "true"
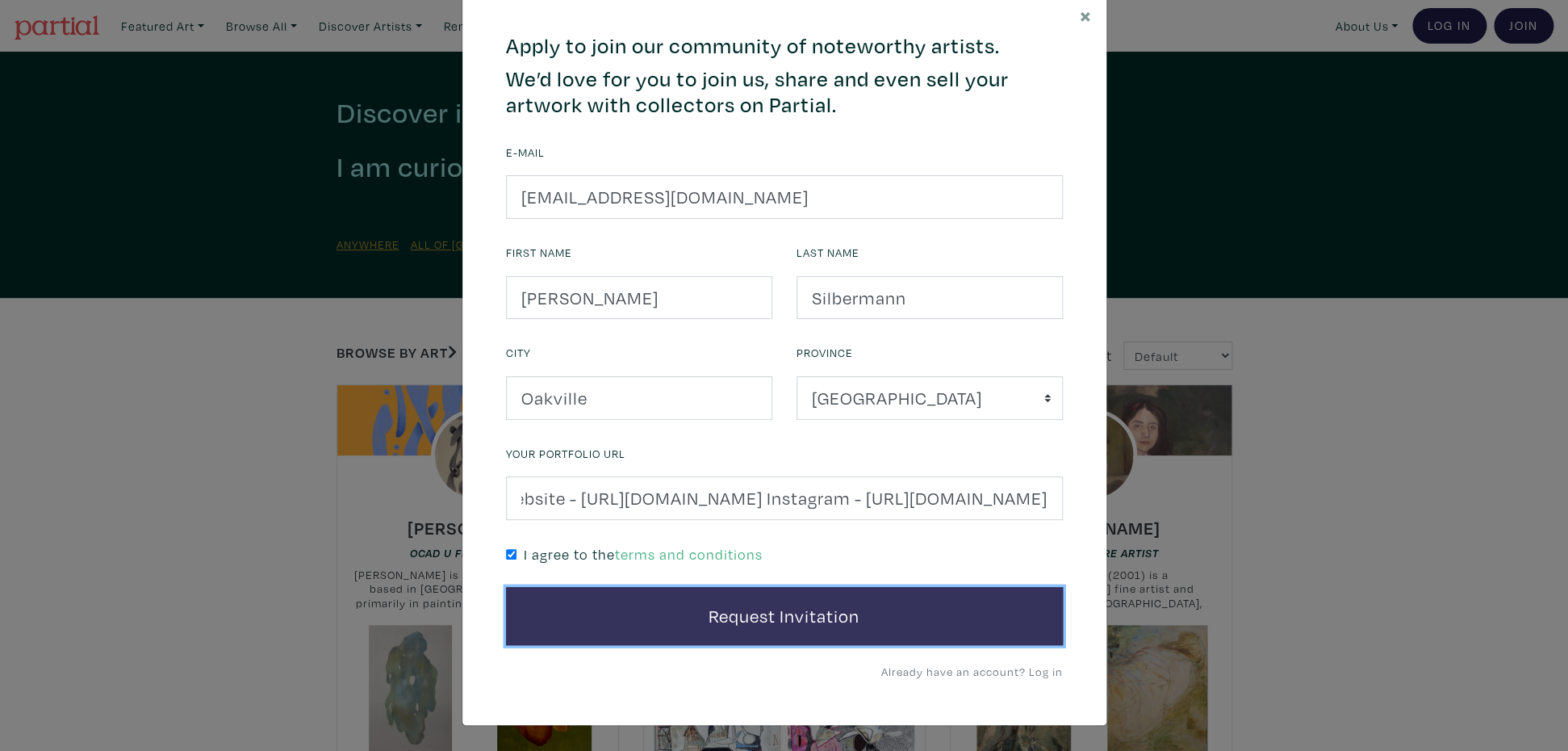
click at [856, 622] on button "Request Invitation" at bounding box center [785, 616] width 557 height 58
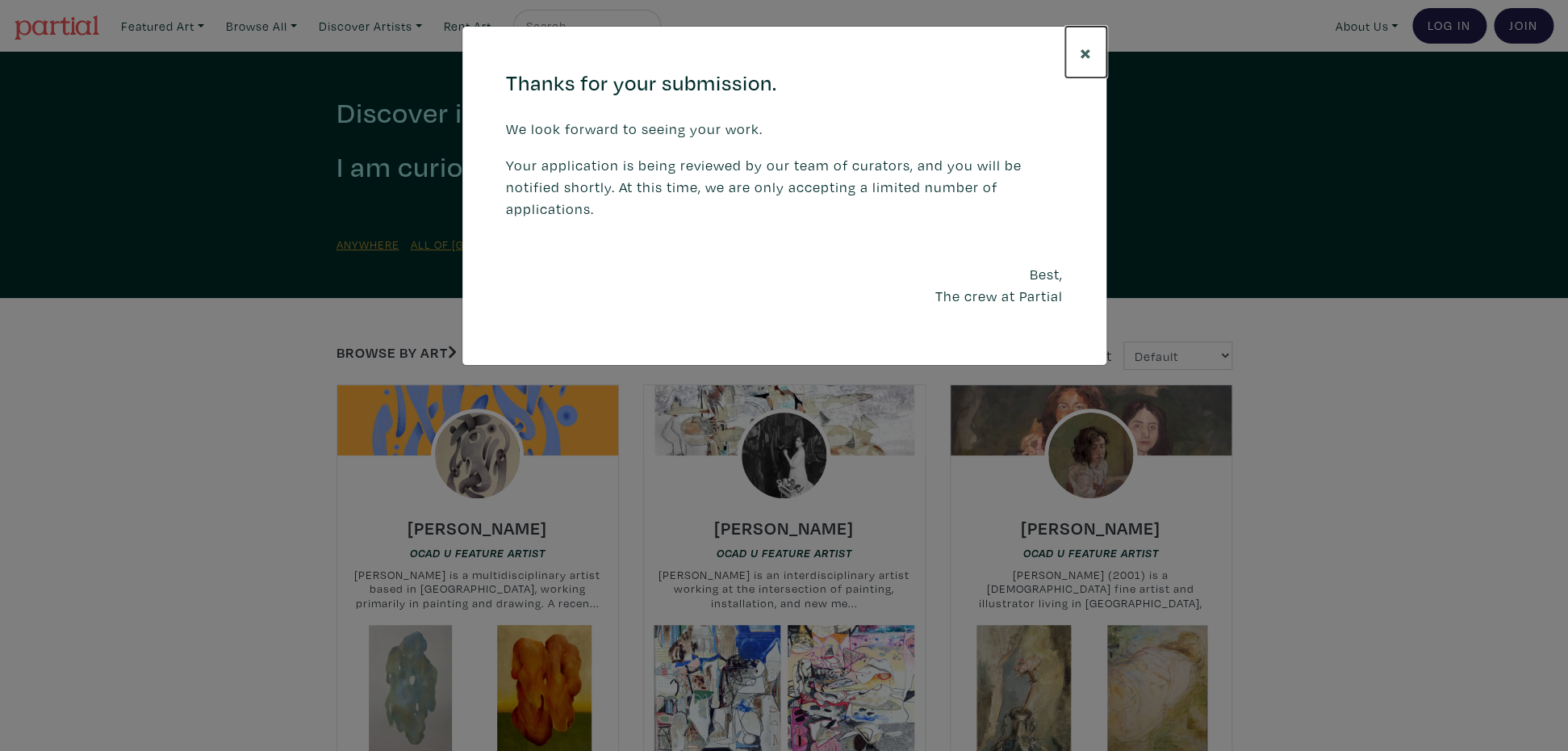
drag, startPoint x: 1088, startPoint y: 53, endPoint x: 1096, endPoint y: 71, distance: 19.7
click at [1088, 53] on span "×" at bounding box center [1085, 52] width 12 height 28
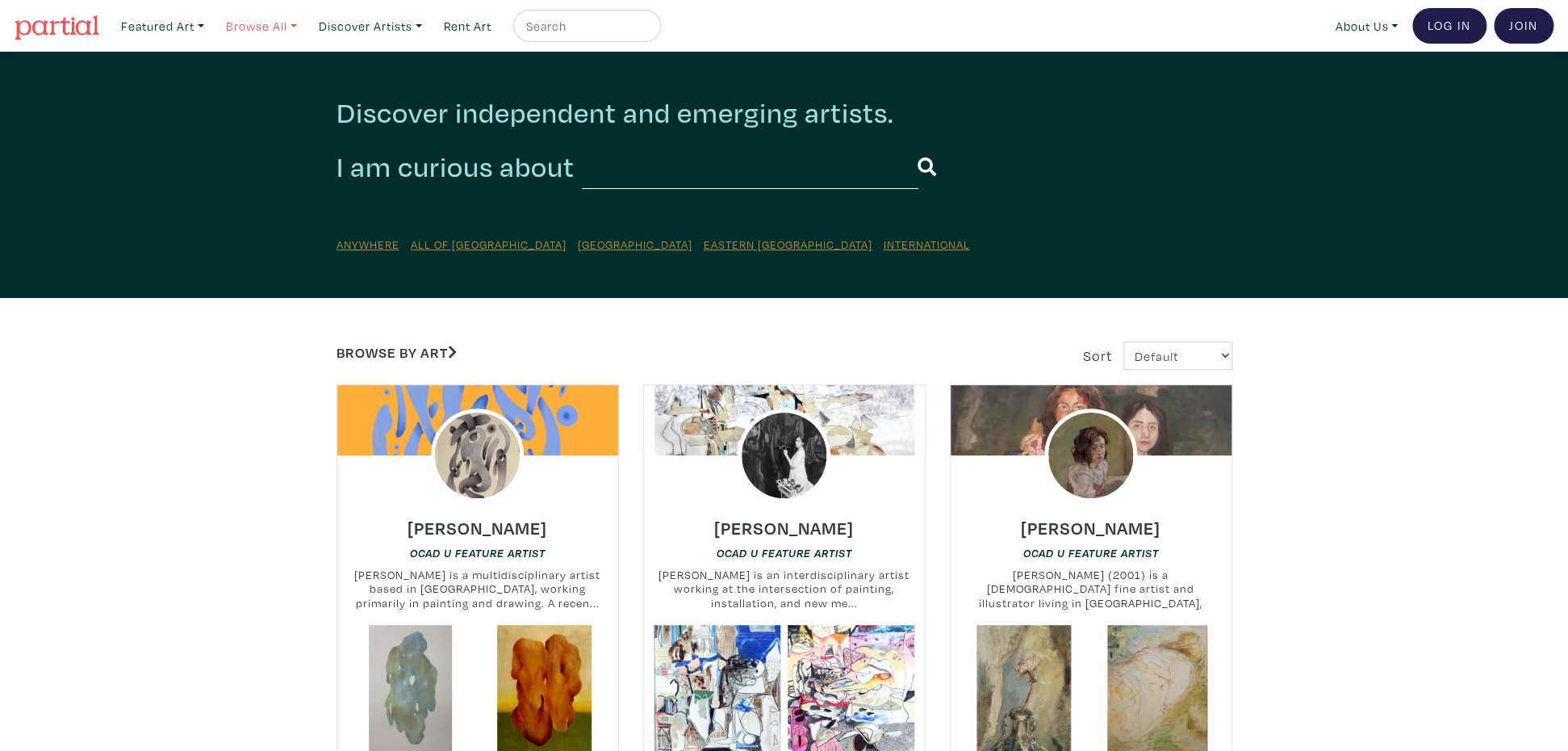
click at [253, 24] on link "Browse All" at bounding box center [261, 26] width 86 height 33
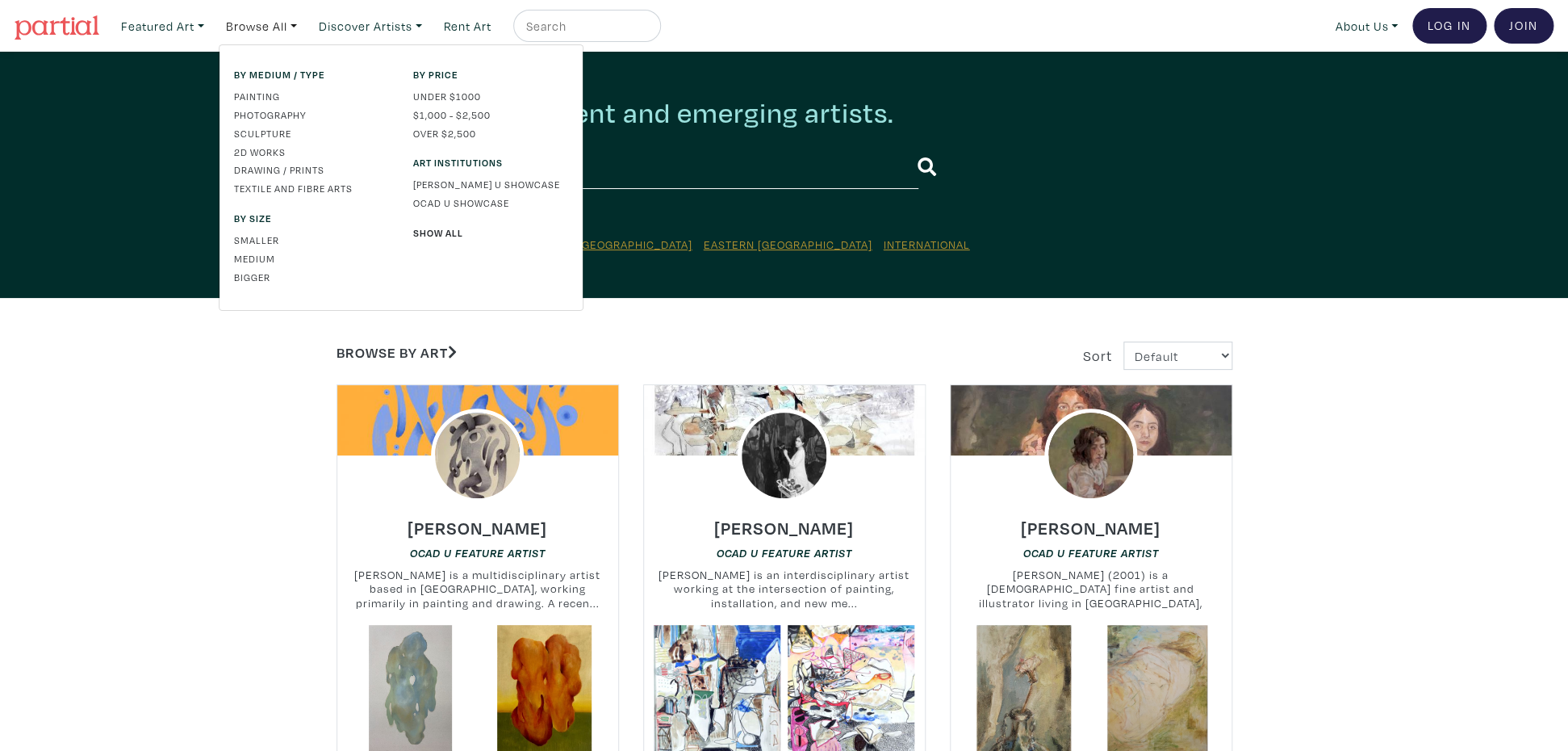
drag, startPoint x: 259, startPoint y: 96, endPoint x: 289, endPoint y: 102, distance: 30.6
click at [259, 96] on link "Painting" at bounding box center [311, 96] width 155 height 14
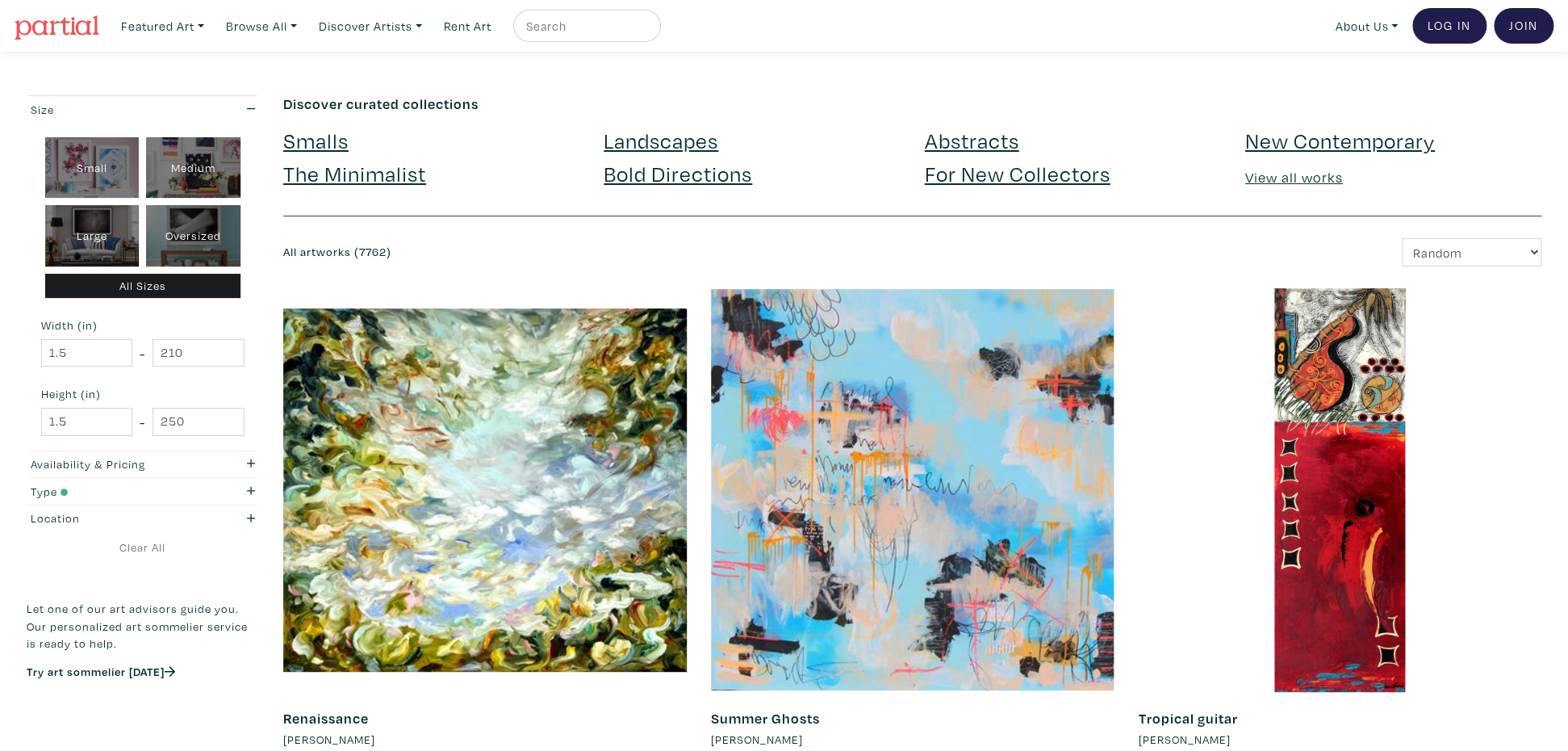
drag, startPoint x: 973, startPoint y: 139, endPoint x: 956, endPoint y: 151, distance: 20.8
click at [973, 139] on link "Abstracts" at bounding box center [971, 139] width 94 height 28
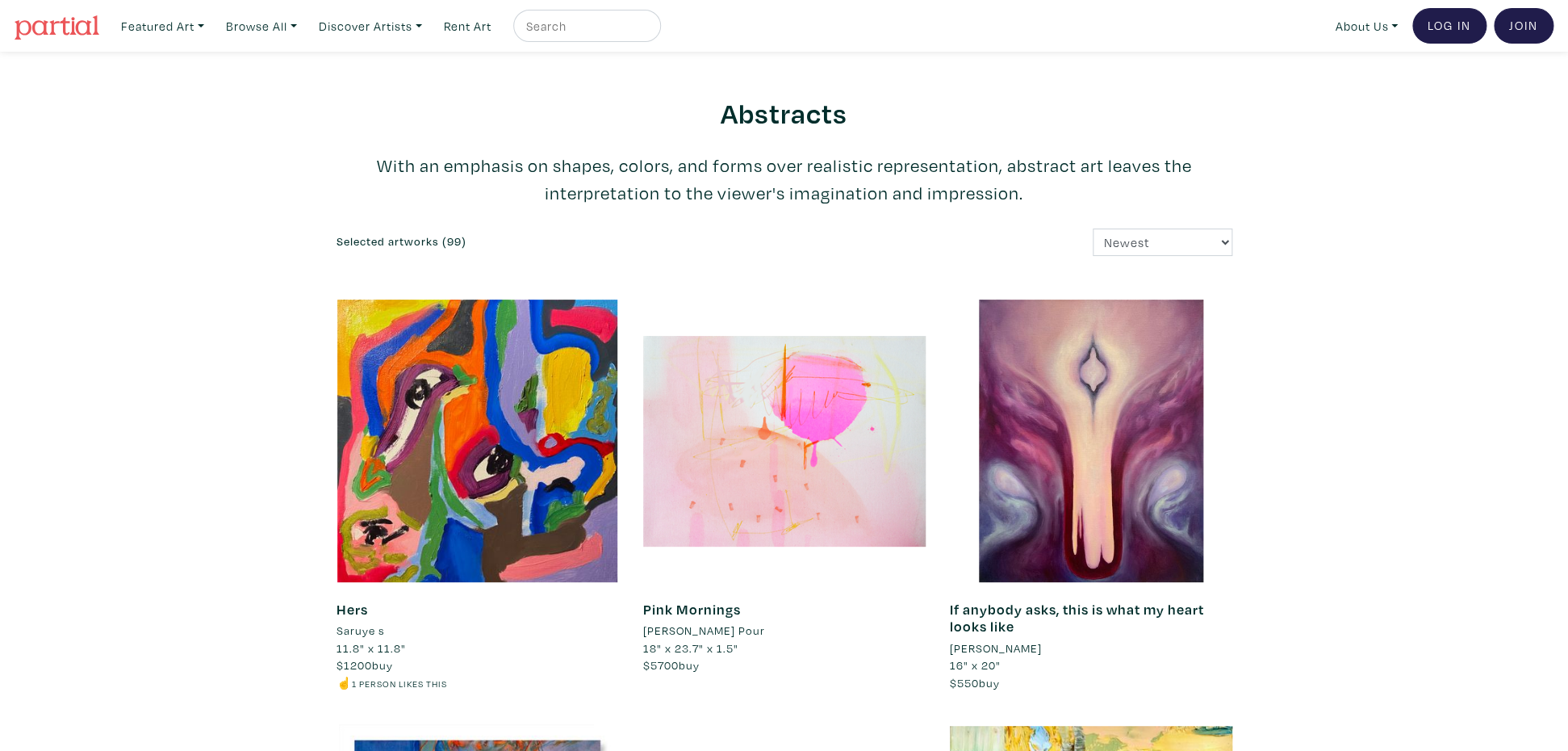
scroll to position [2, 0]
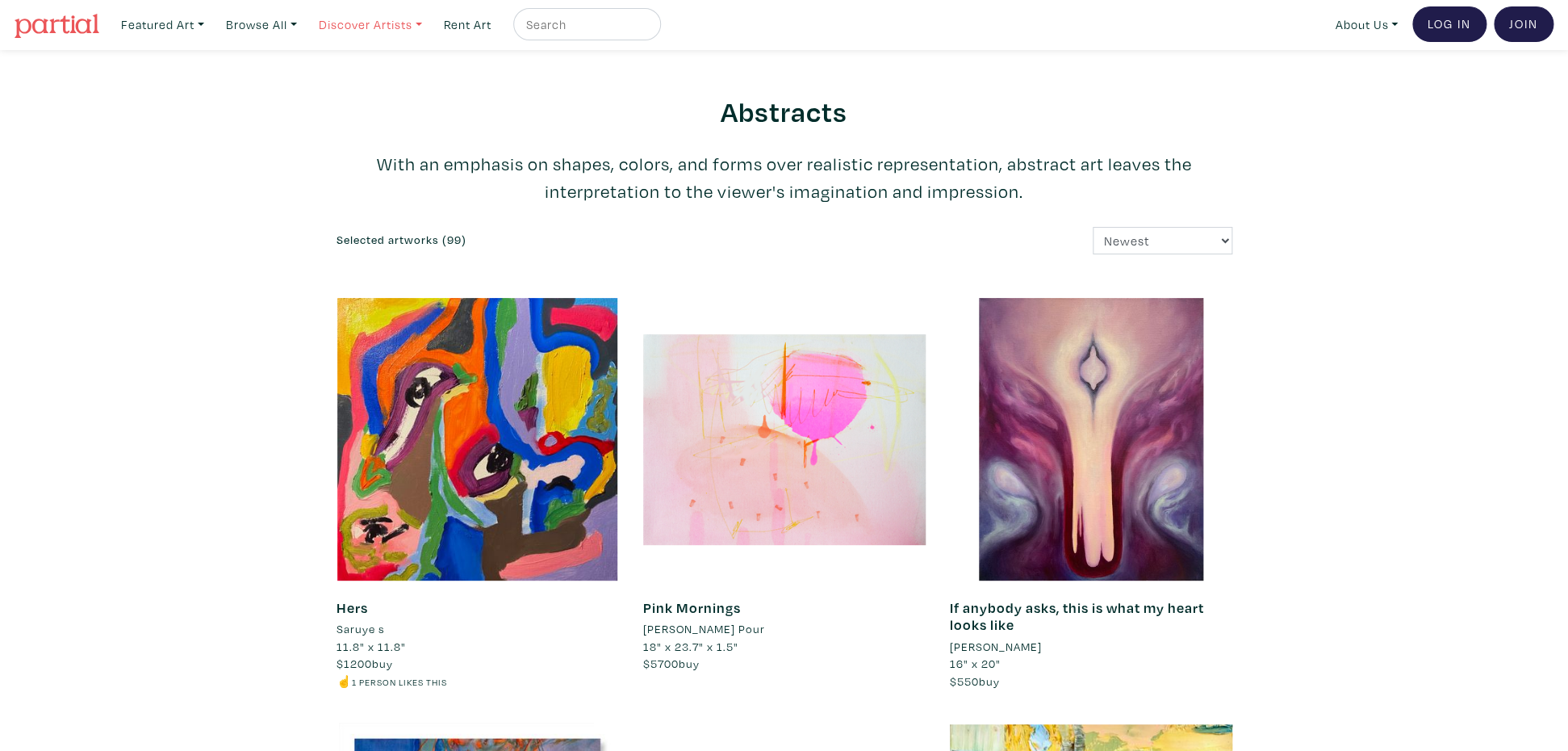
click at [378, 24] on link "Discover Artists" at bounding box center [370, 24] width 118 height 33
click at [391, 136] on link "OCAD U Showcase" at bounding box center [392, 143] width 132 height 14
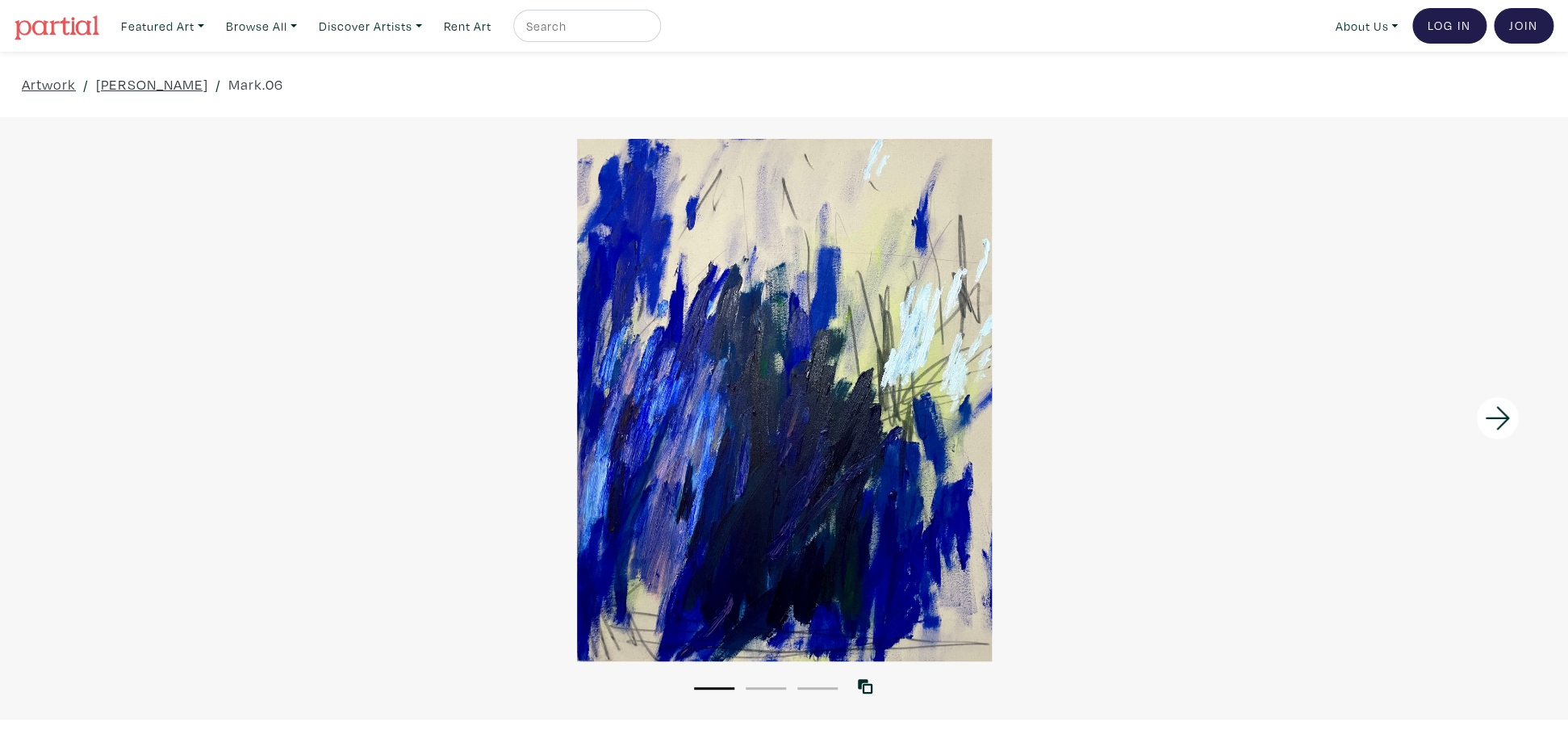
click at [1494, 416] on icon at bounding box center [1497, 418] width 55 height 43
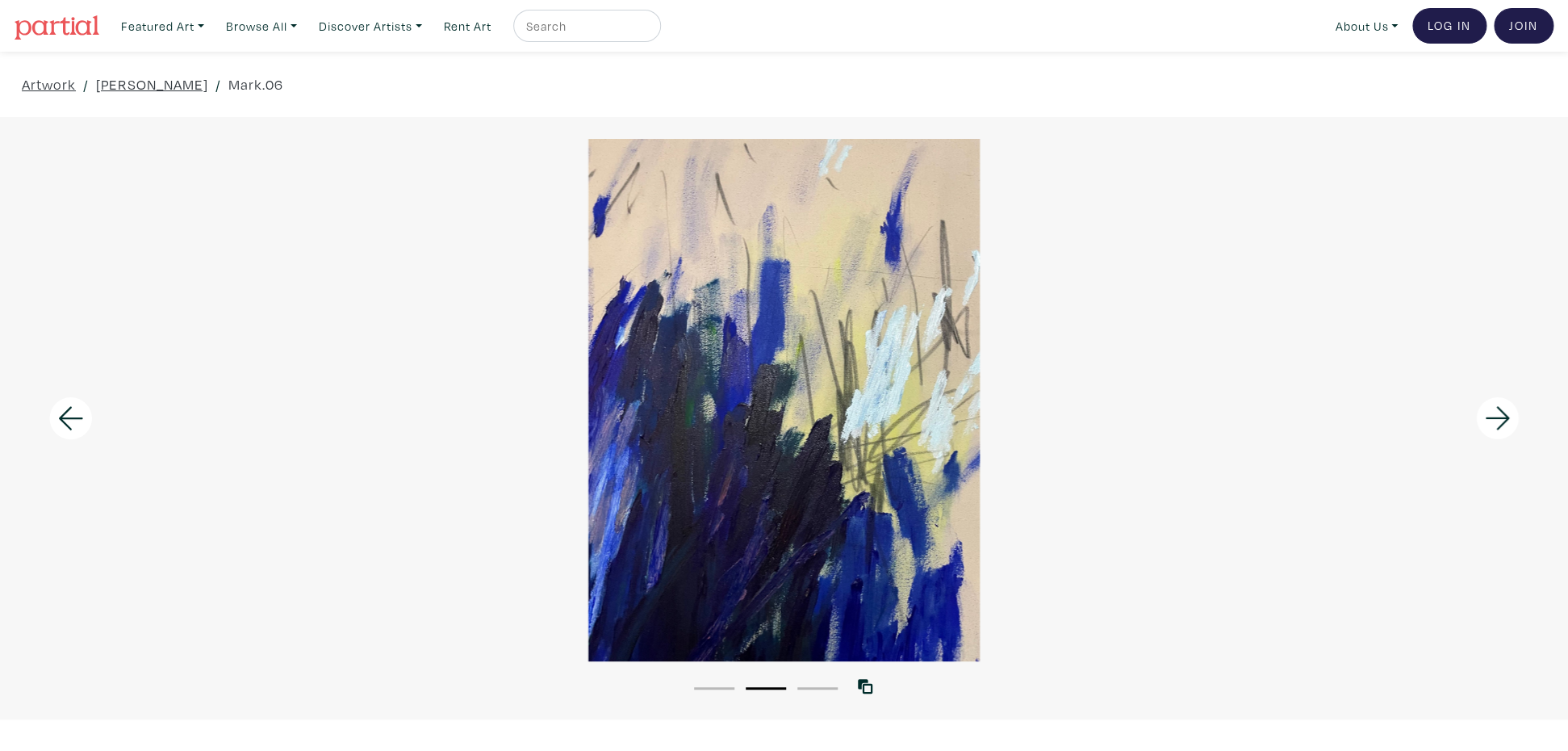
click at [1494, 416] on icon at bounding box center [1497, 418] width 55 height 43
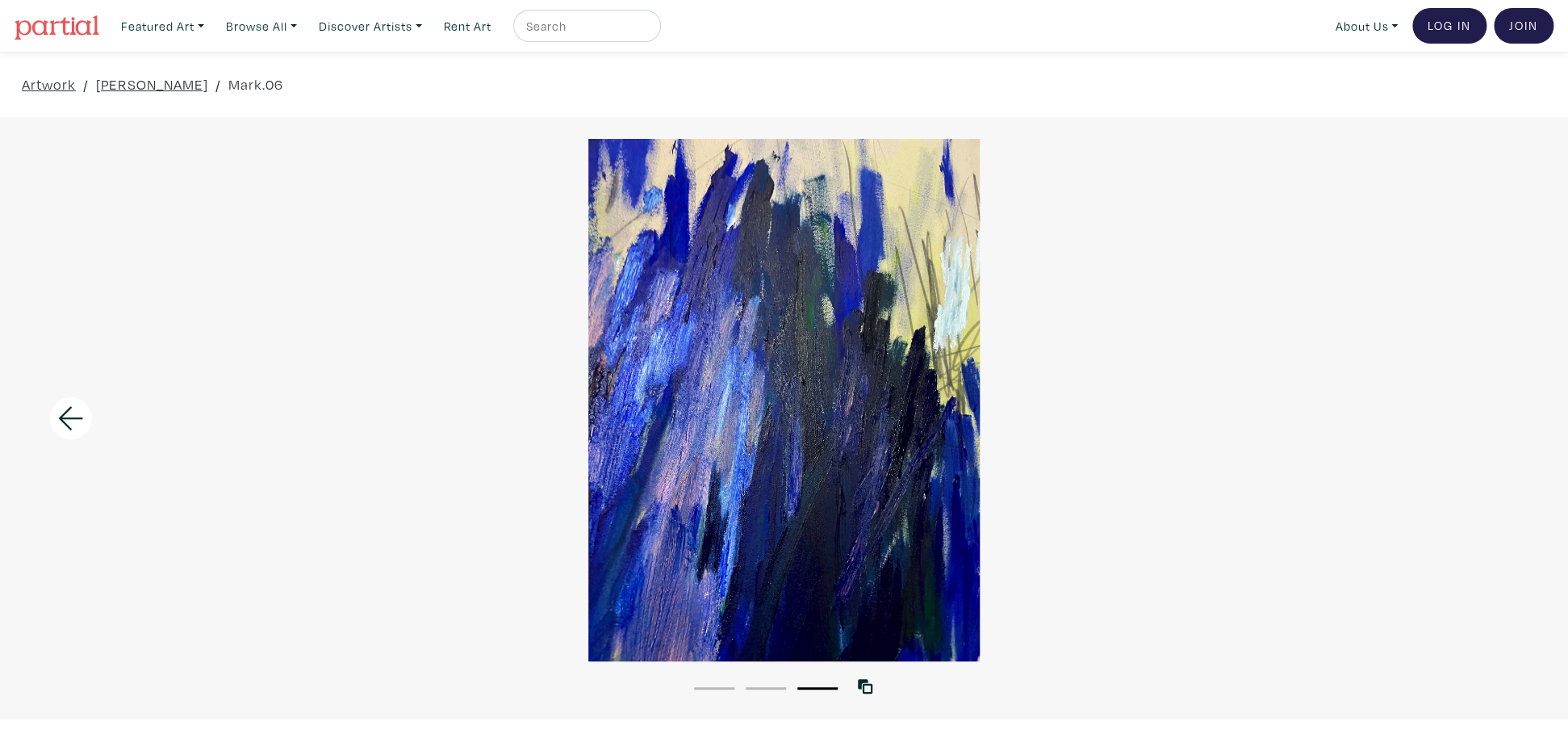
click at [1494, 416] on div at bounding box center [784, 399] width 1568 height 522
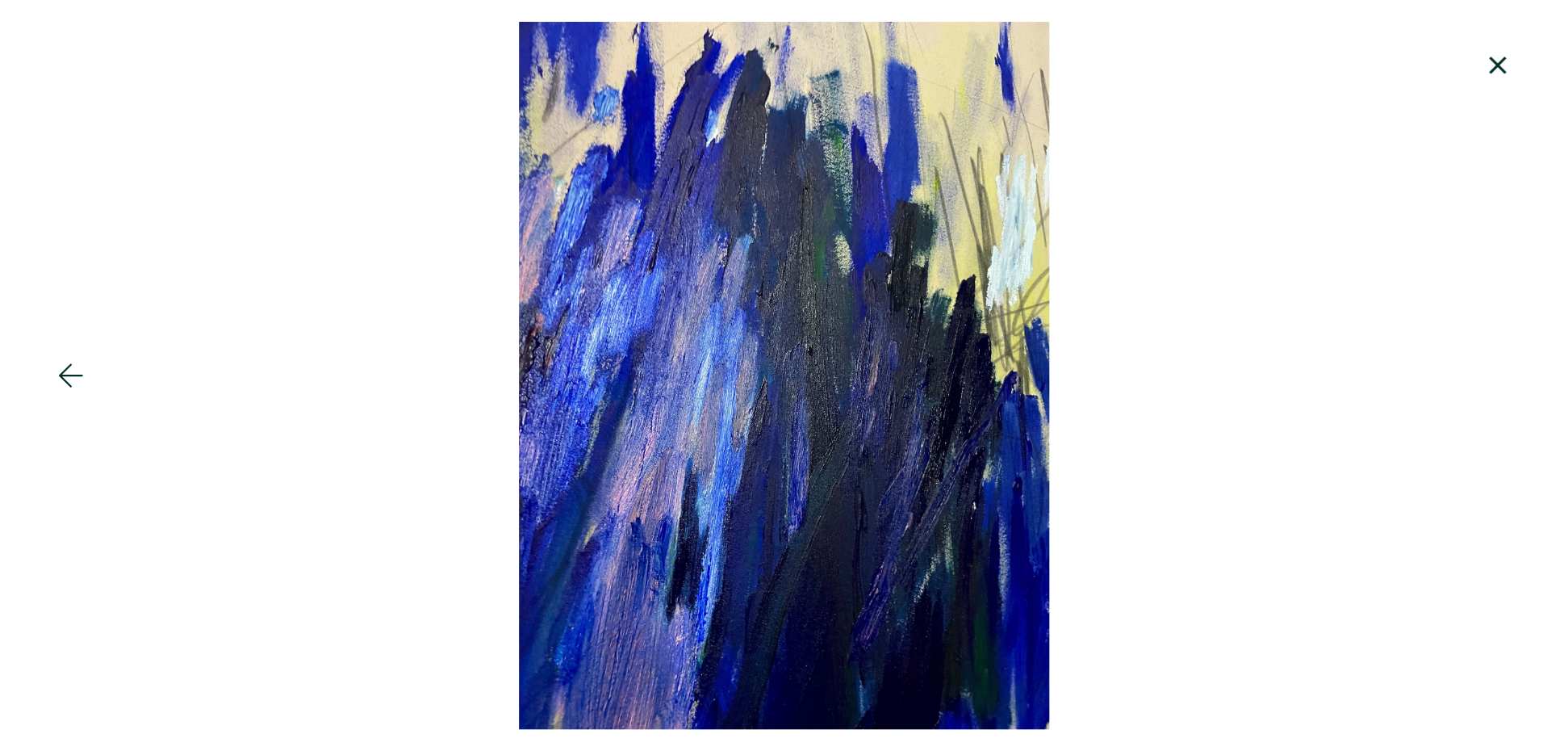
click at [1498, 66] on icon at bounding box center [1497, 64] width 17 height 17
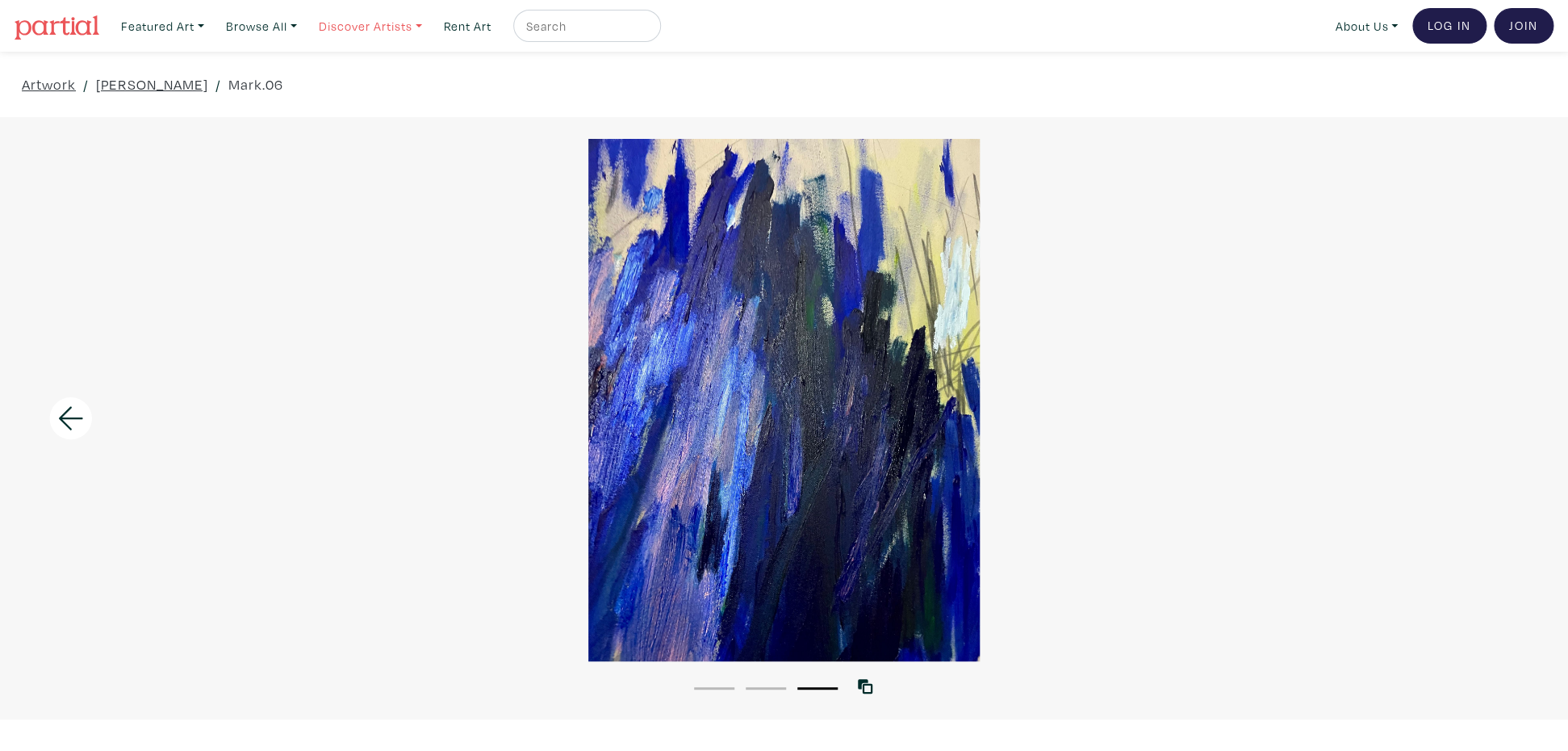
click at [358, 30] on link "Discover Artists" at bounding box center [370, 26] width 118 height 33
click at [355, 71] on link "Newest" at bounding box center [392, 74] width 132 height 14
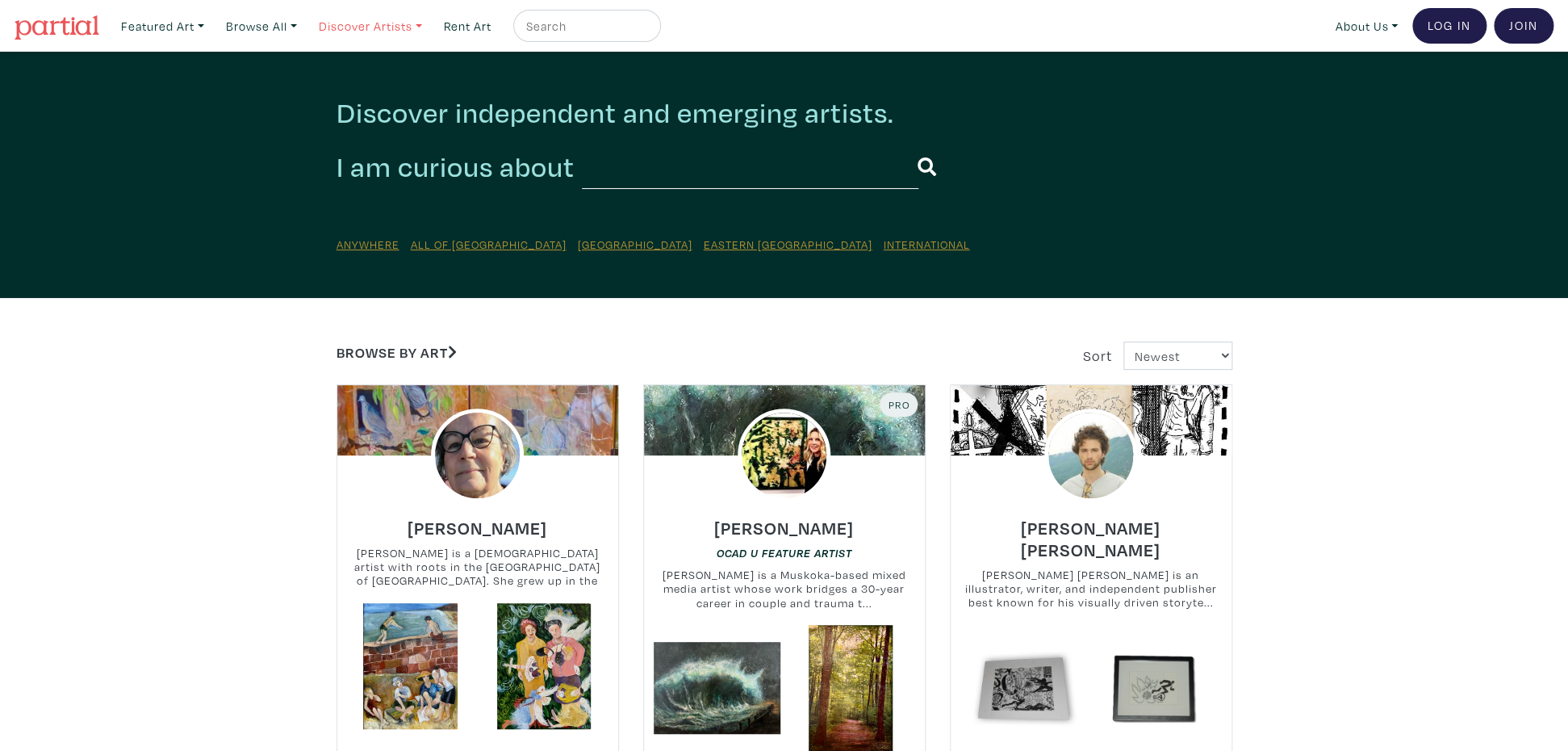
click at [393, 29] on link "Discover Artists" at bounding box center [370, 26] width 118 height 33
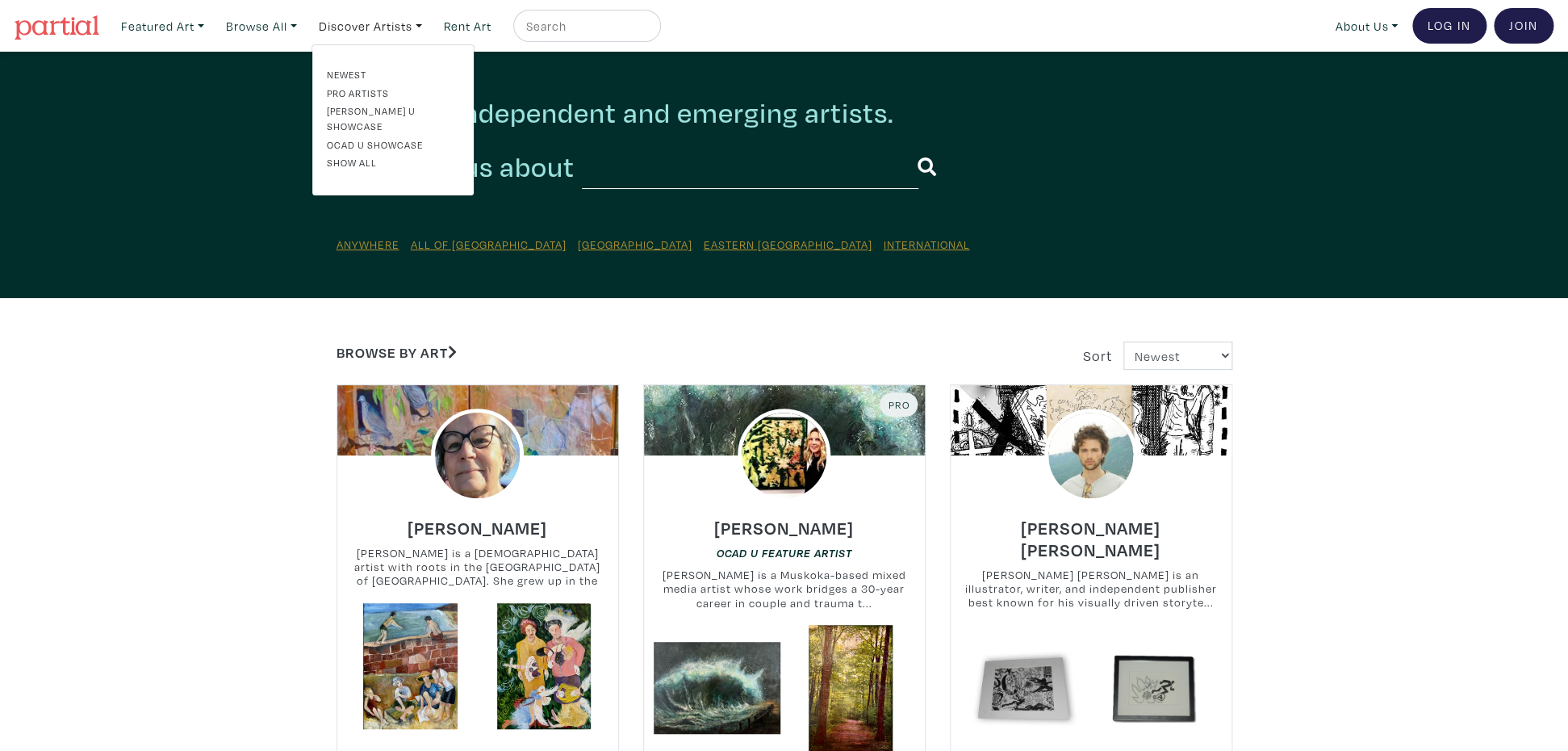
click at [675, 205] on div "Discover independent and emerging artists. I am curious about Anywhere All of C…" at bounding box center [784, 175] width 920 height 159
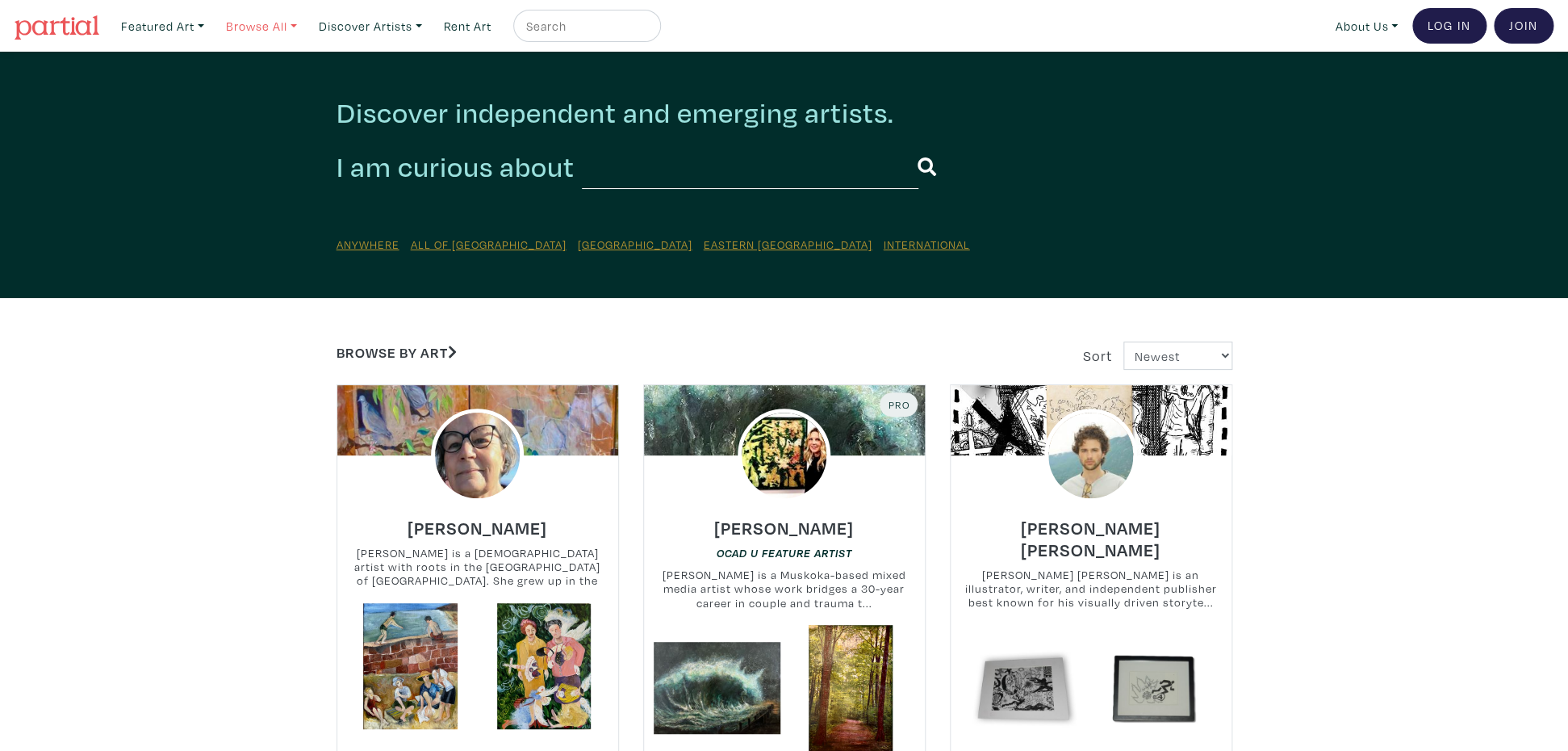
click at [251, 31] on link "Browse All" at bounding box center [261, 26] width 86 height 33
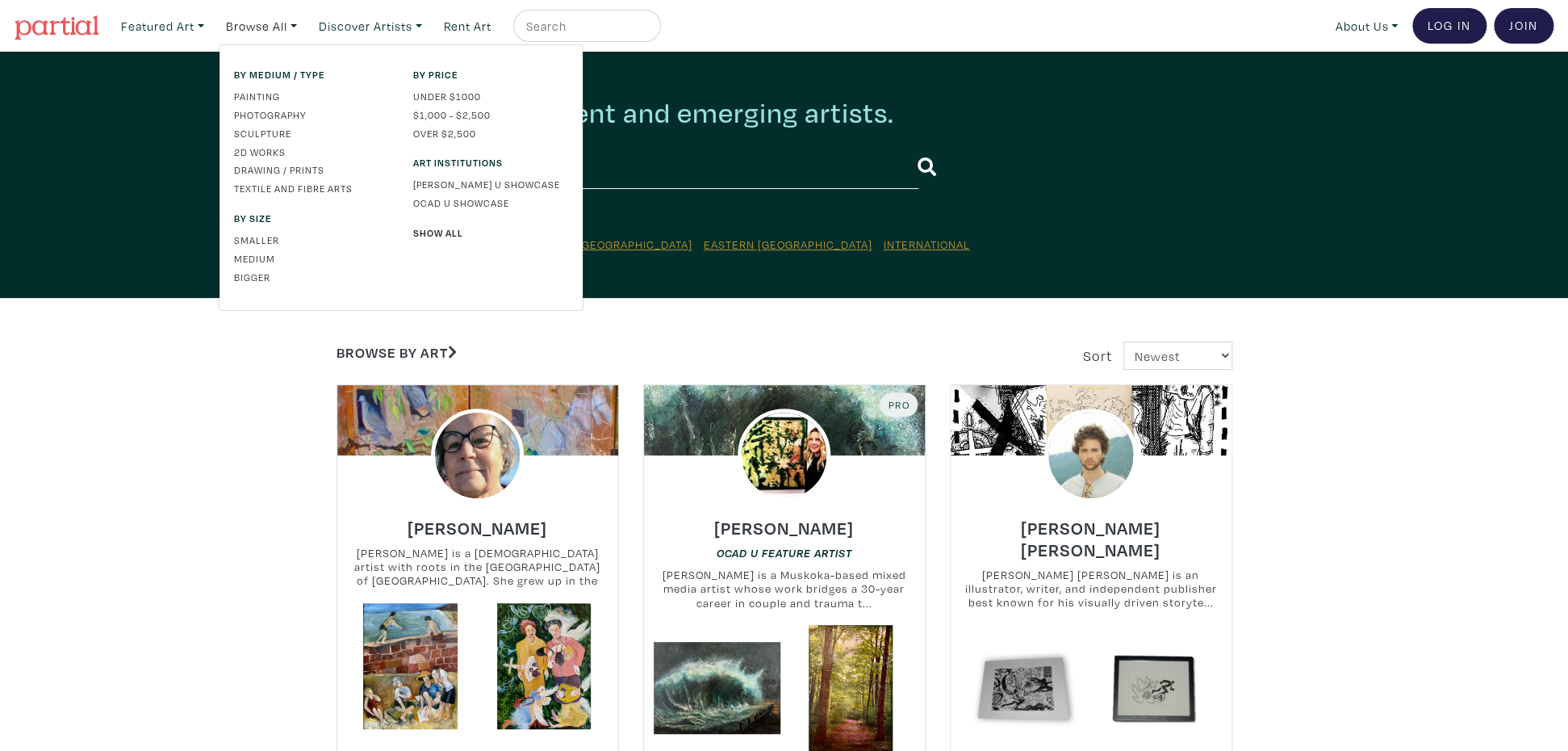
click at [262, 98] on link "Painting" at bounding box center [311, 96] width 155 height 14
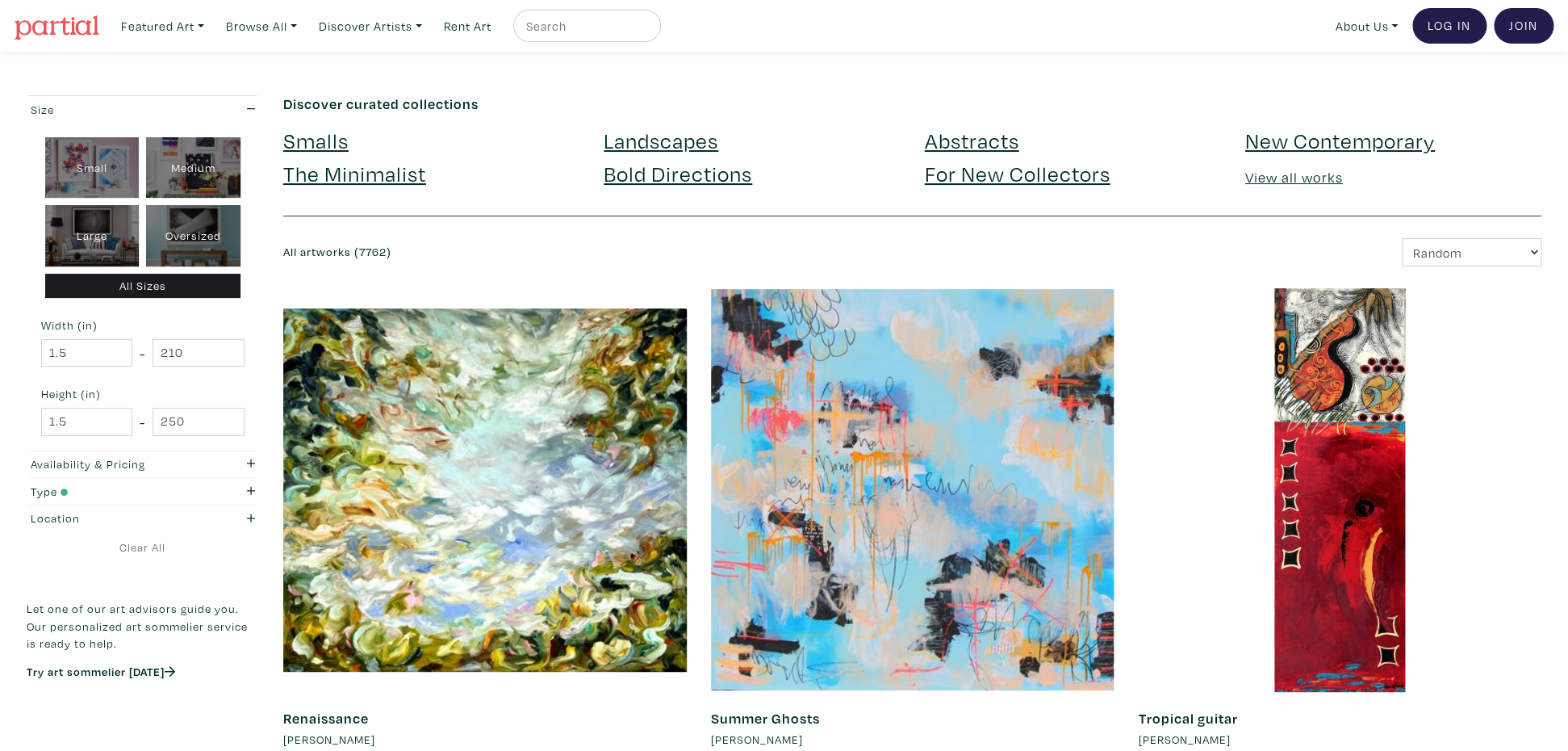
click at [1383, 144] on link "New Contemporary" at bounding box center [1340, 139] width 190 height 28
drag, startPoint x: 964, startPoint y: 138, endPoint x: 964, endPoint y: 154, distance: 16.0
click at [964, 138] on link "Abstracts" at bounding box center [971, 139] width 94 height 28
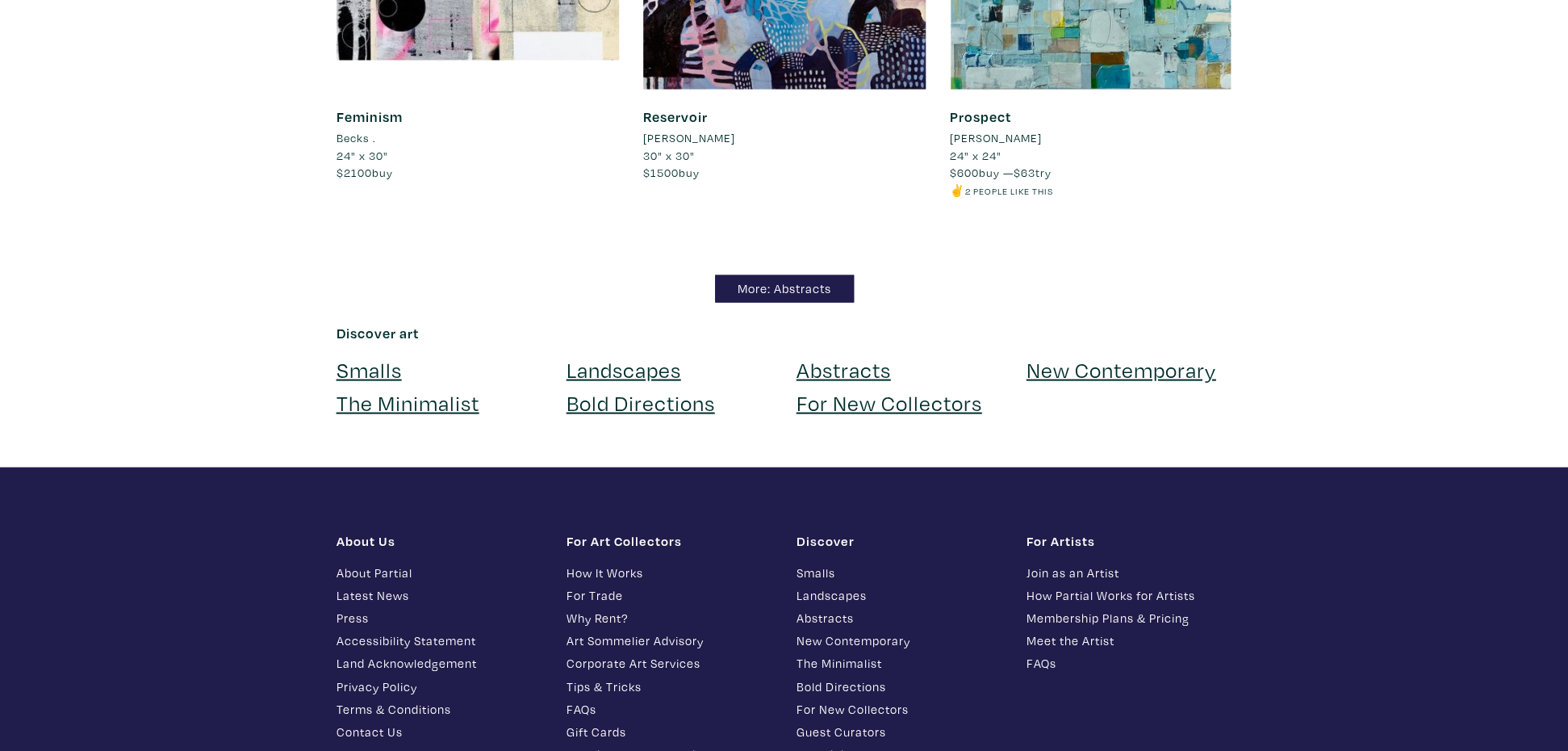
scroll to position [14118, 0]
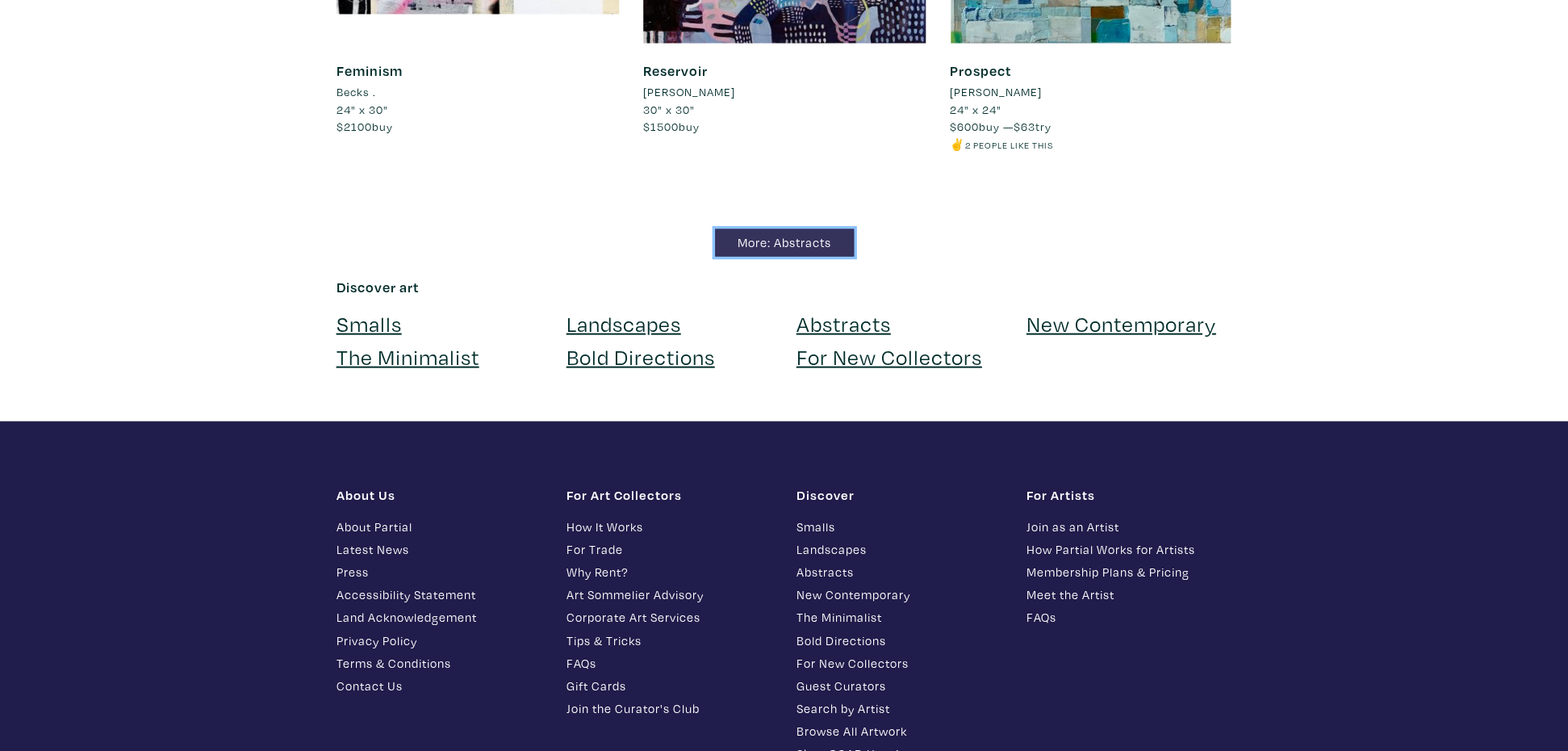
click at [779, 252] on link "More: Abstracts" at bounding box center [784, 242] width 138 height 28
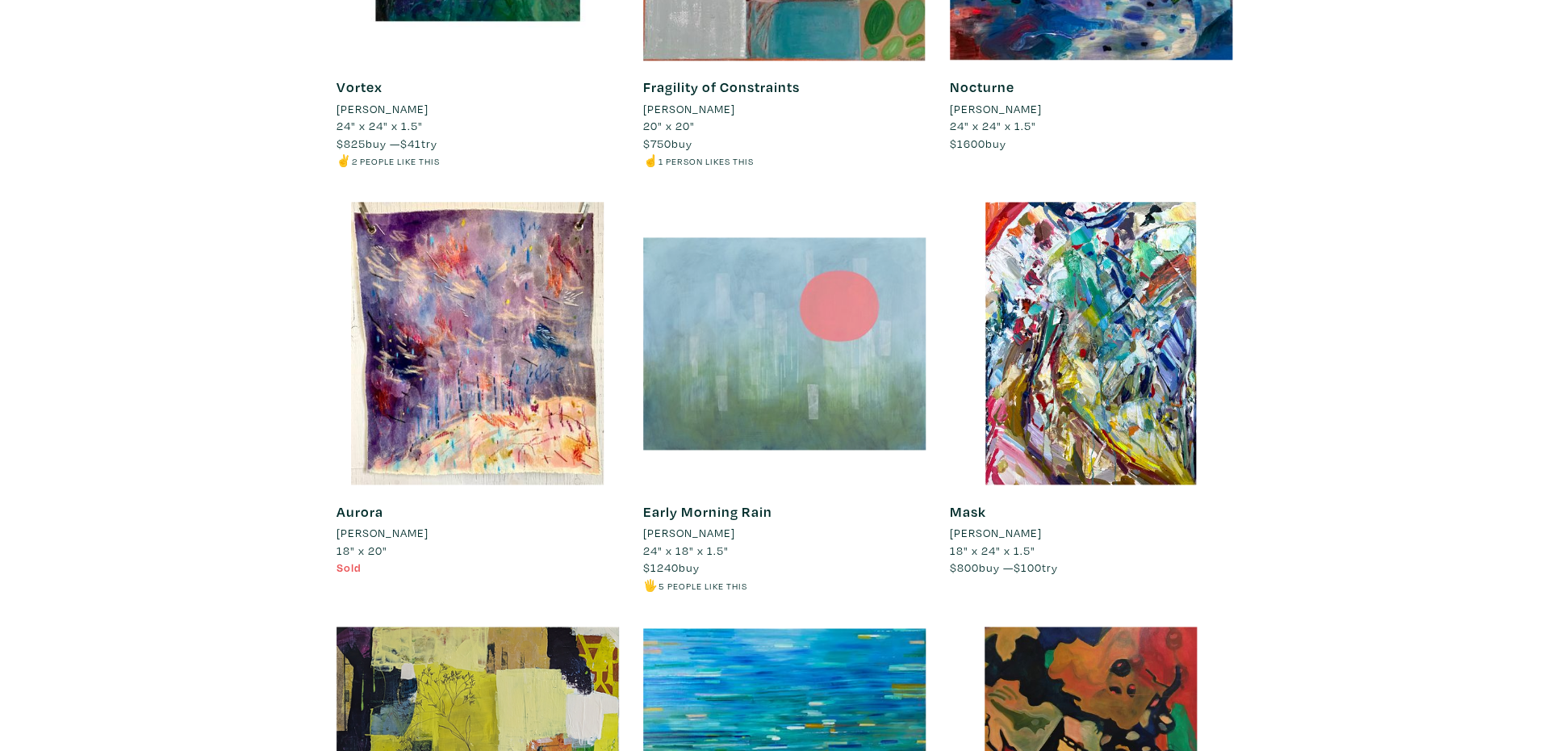
scroll to position [10268, 0]
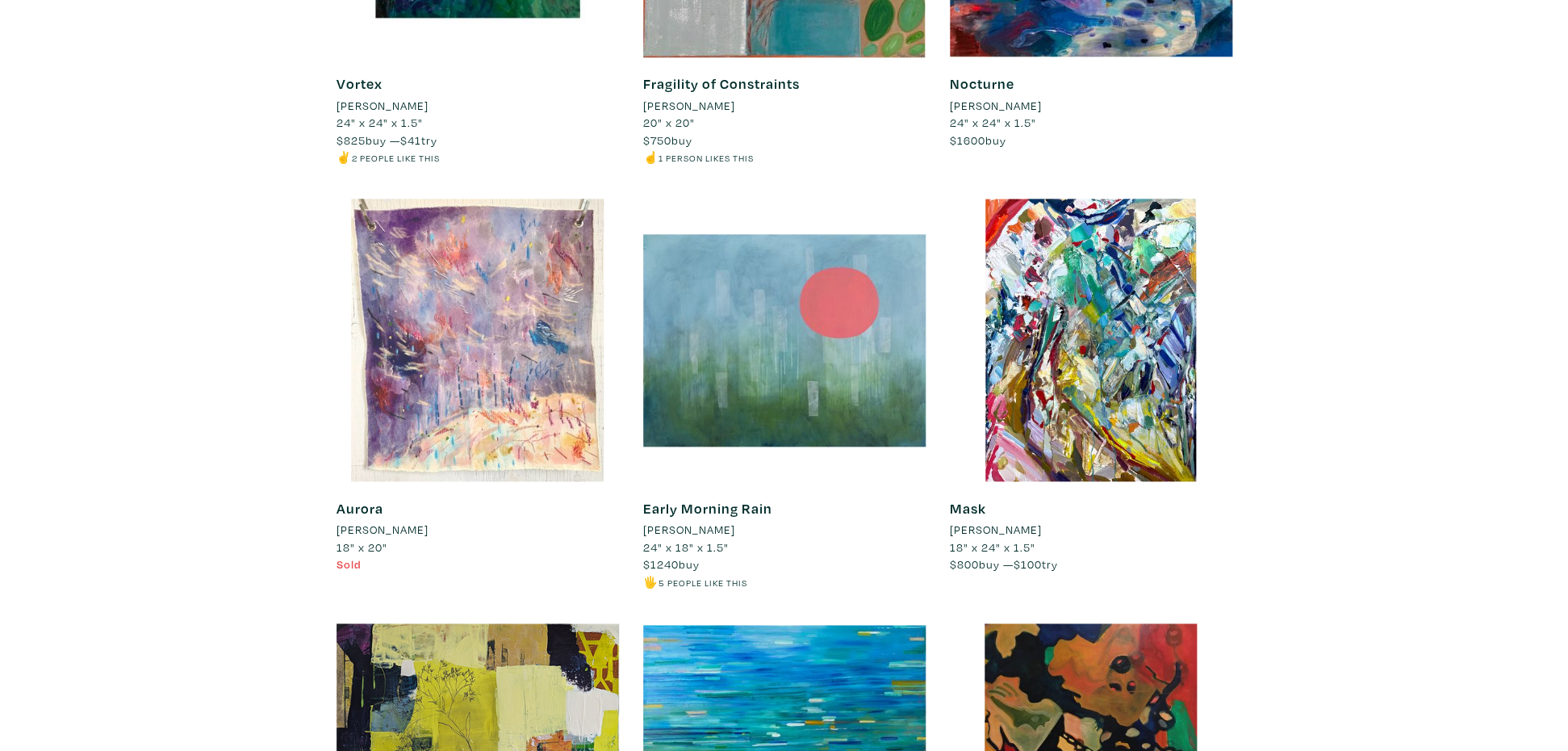
click at [481, 295] on div at bounding box center [477, 340] width 282 height 282
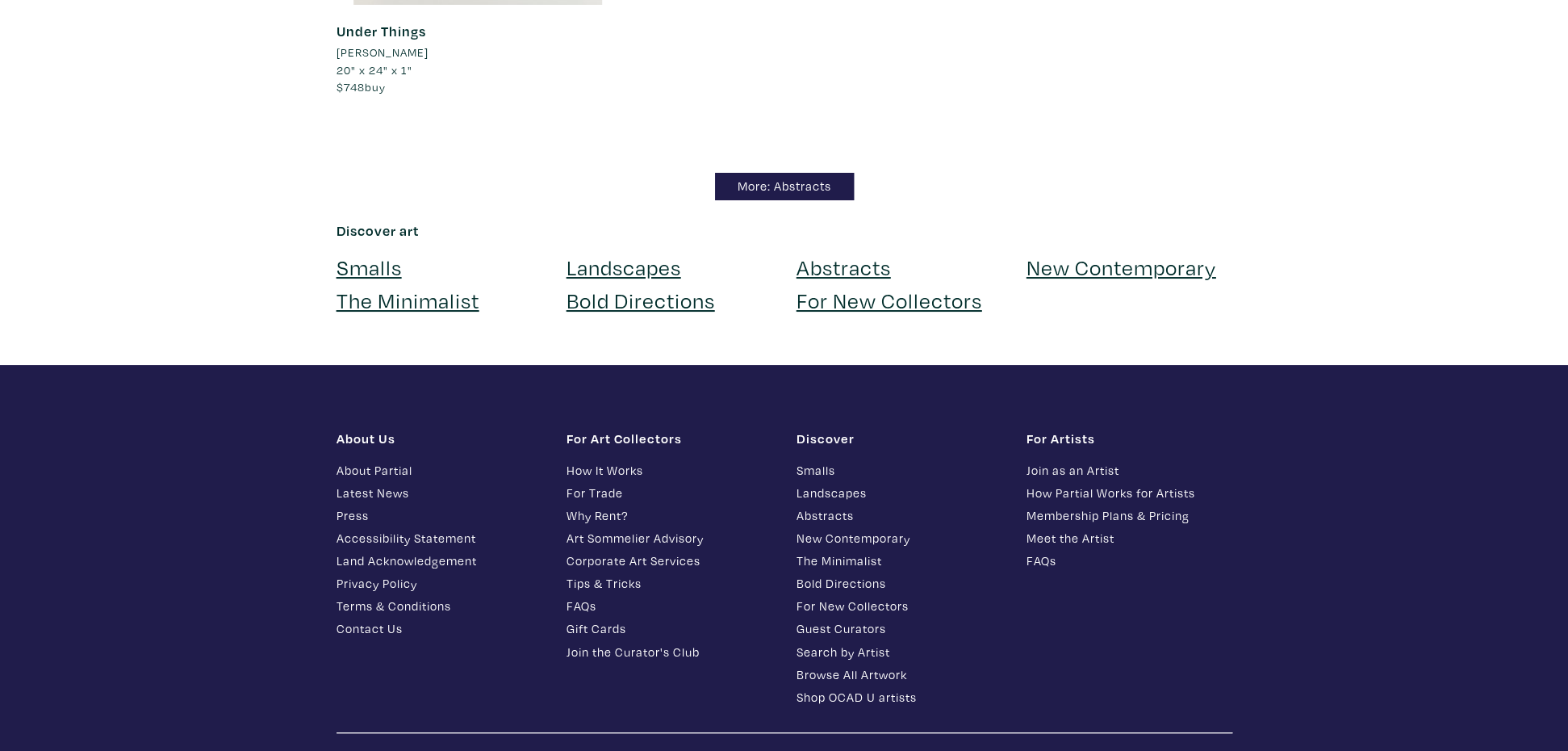
scroll to position [12492, 0]
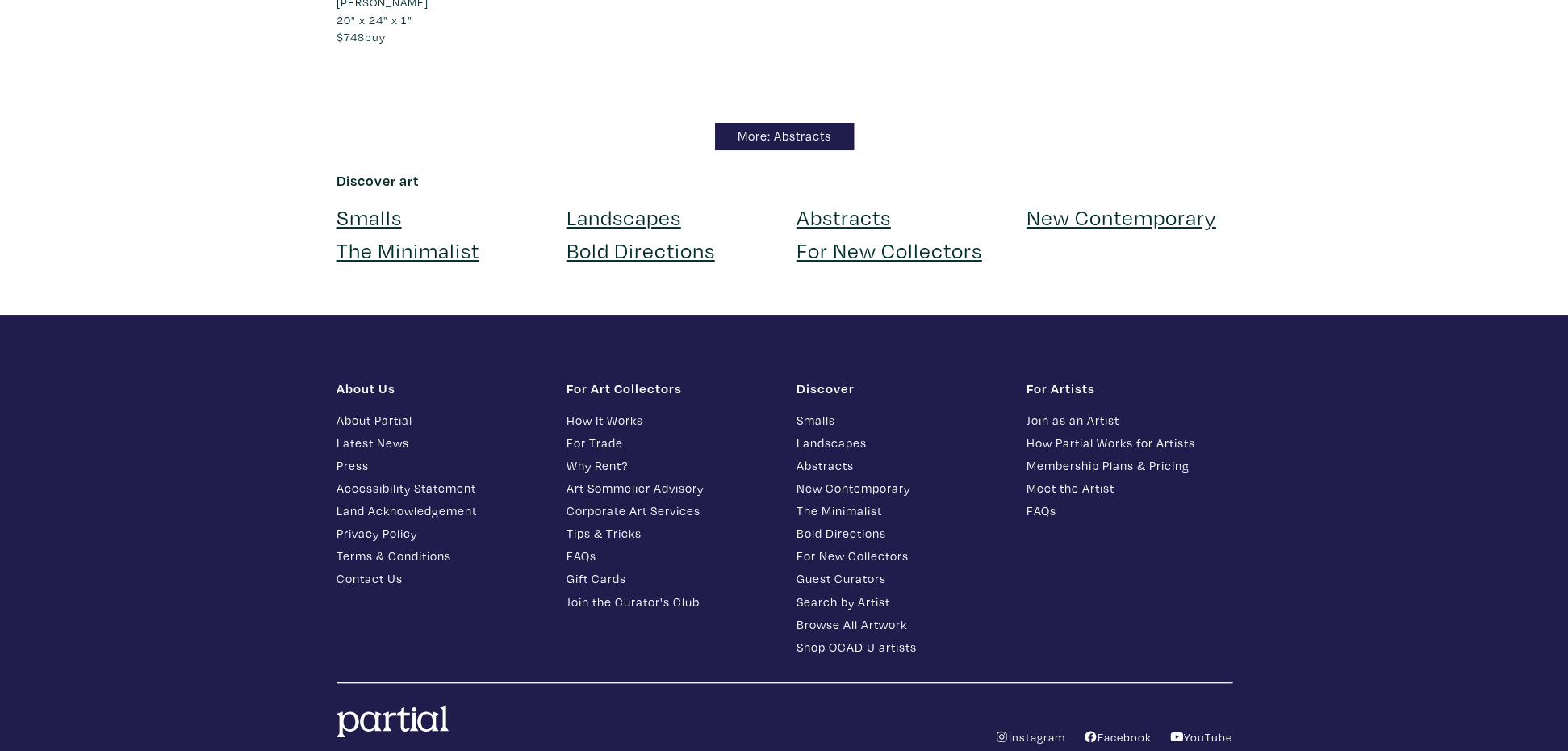
click at [380, 419] on link "About Partial" at bounding box center [439, 420] width 206 height 19
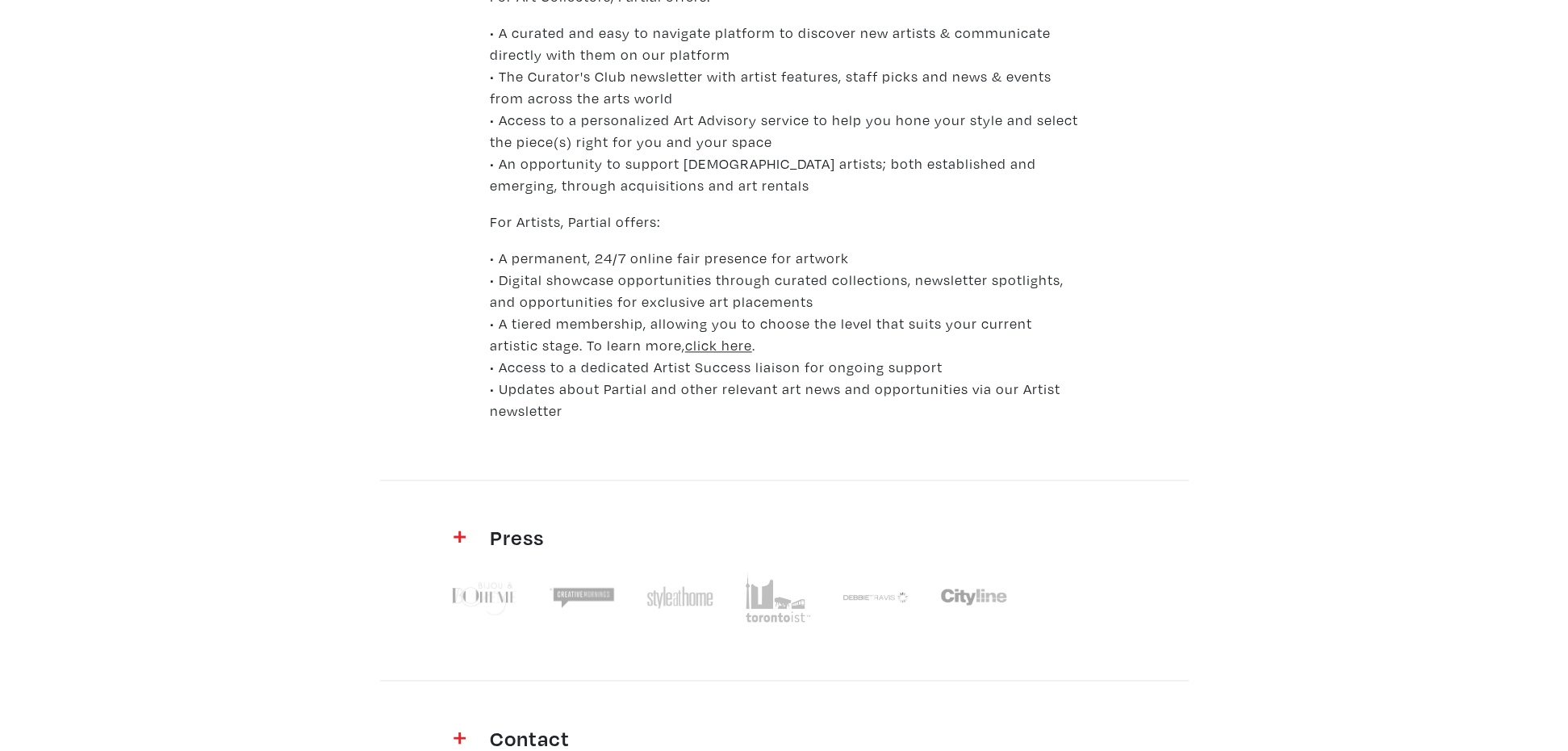
scroll to position [922, 0]
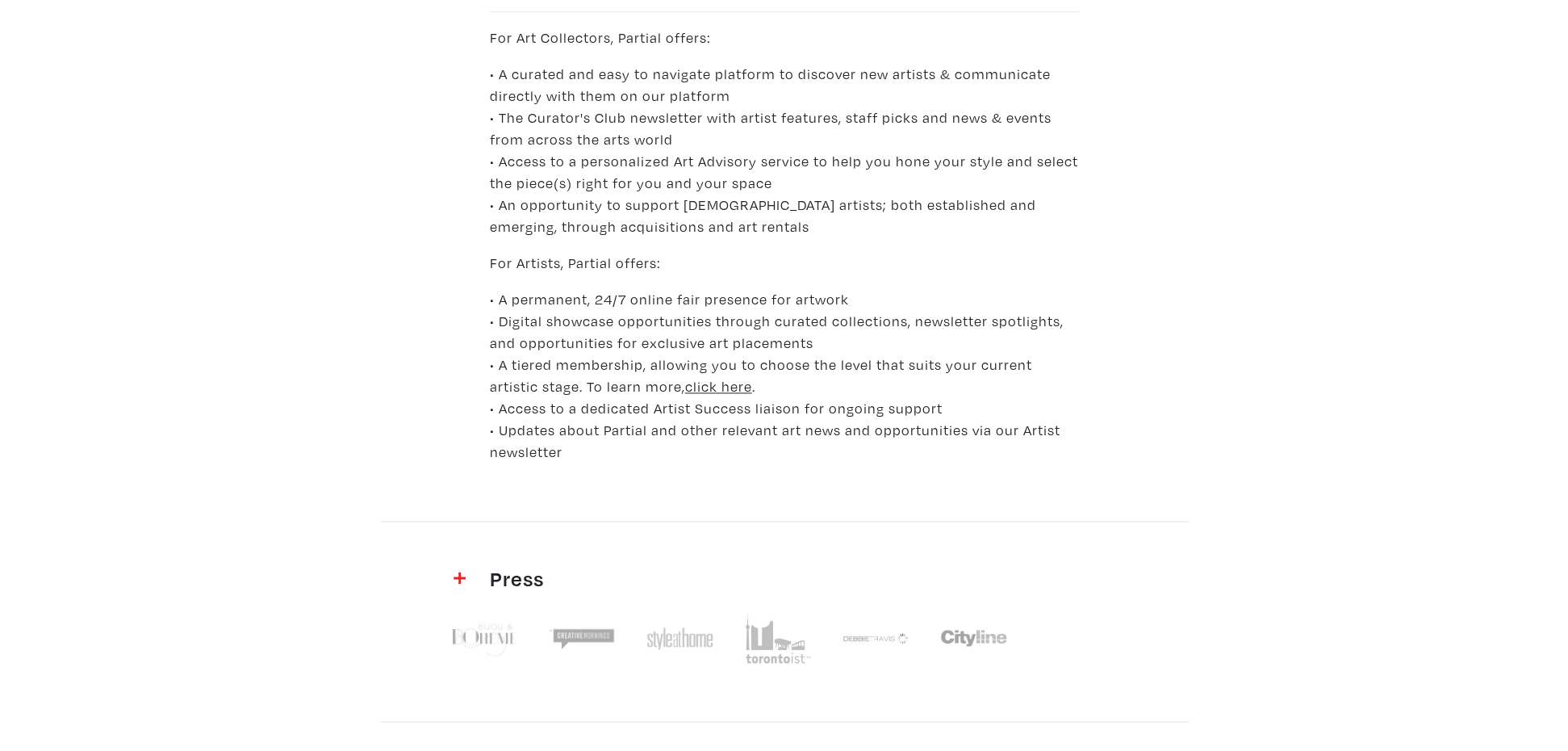
click at [685, 390] on u "click here" at bounding box center [719, 386] width 67 height 19
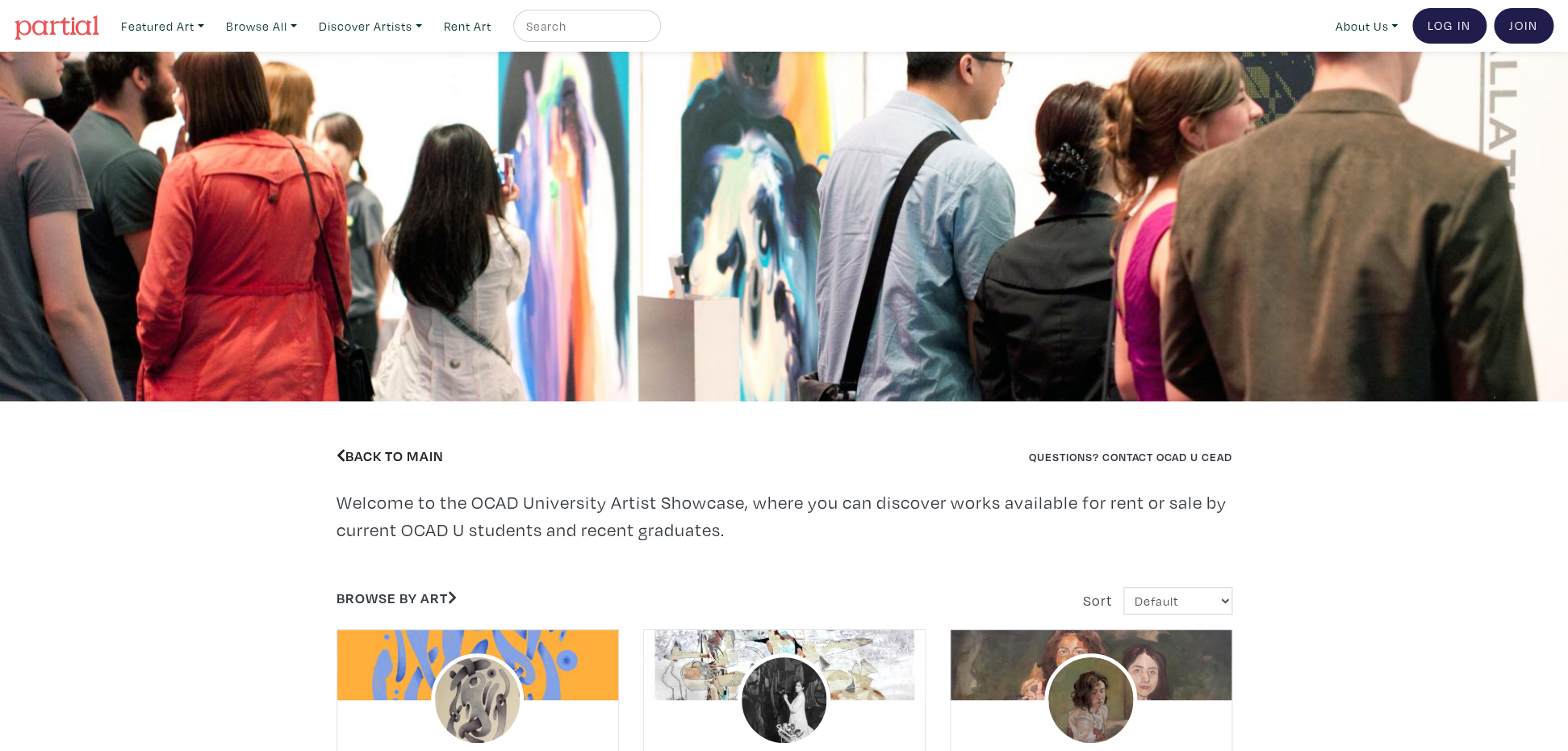
click at [362, 459] on link "Back to Main" at bounding box center [390, 455] width 108 height 19
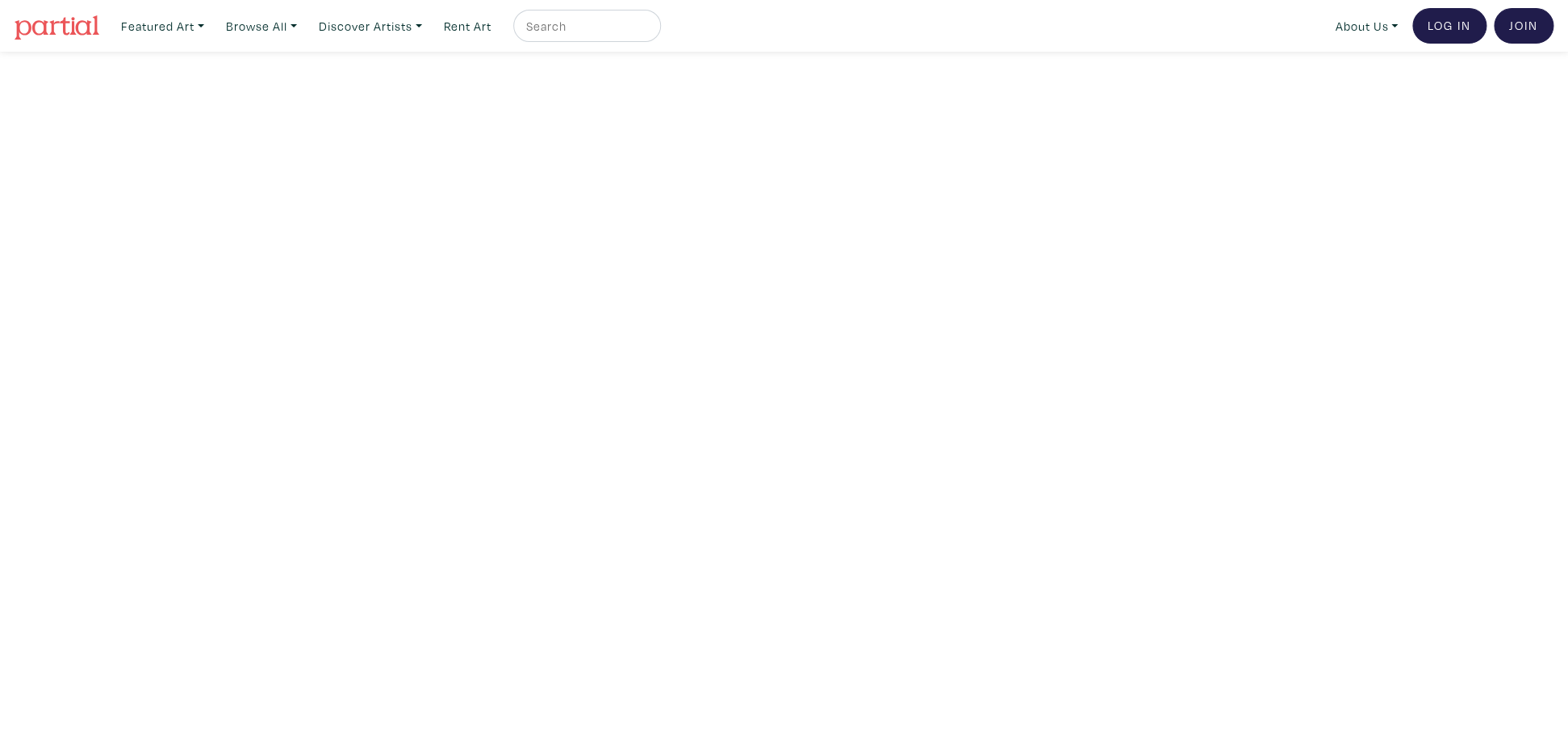
drag, startPoint x: 43, startPoint y: 30, endPoint x: 71, endPoint y: 22, distance: 29.1
click at [43, 30] on img at bounding box center [57, 27] width 85 height 24
